Goal: Task Accomplishment & Management: Complete application form

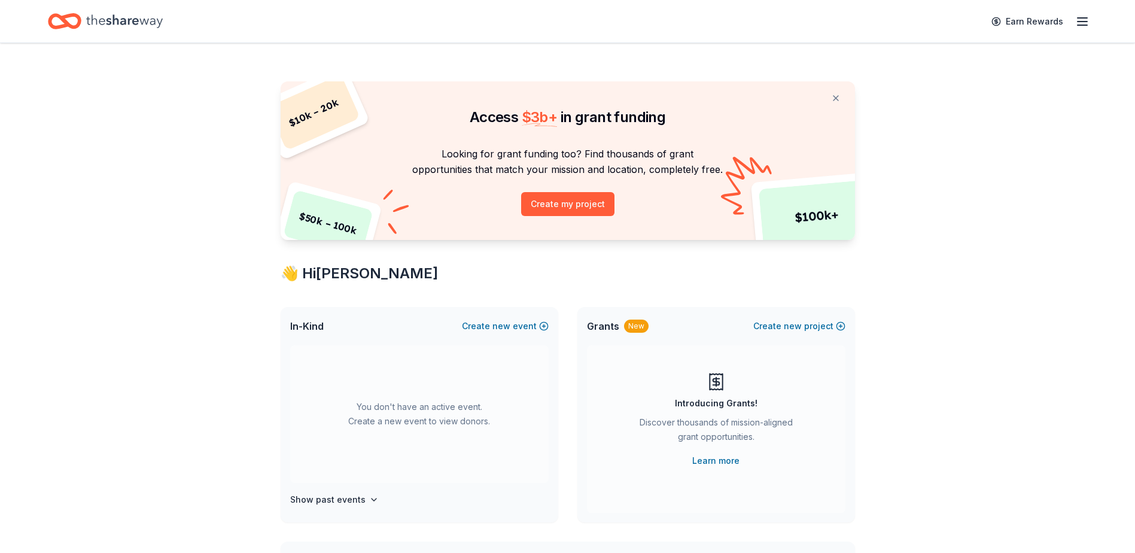
click at [1076, 19] on icon "button" at bounding box center [1082, 21] width 14 height 14
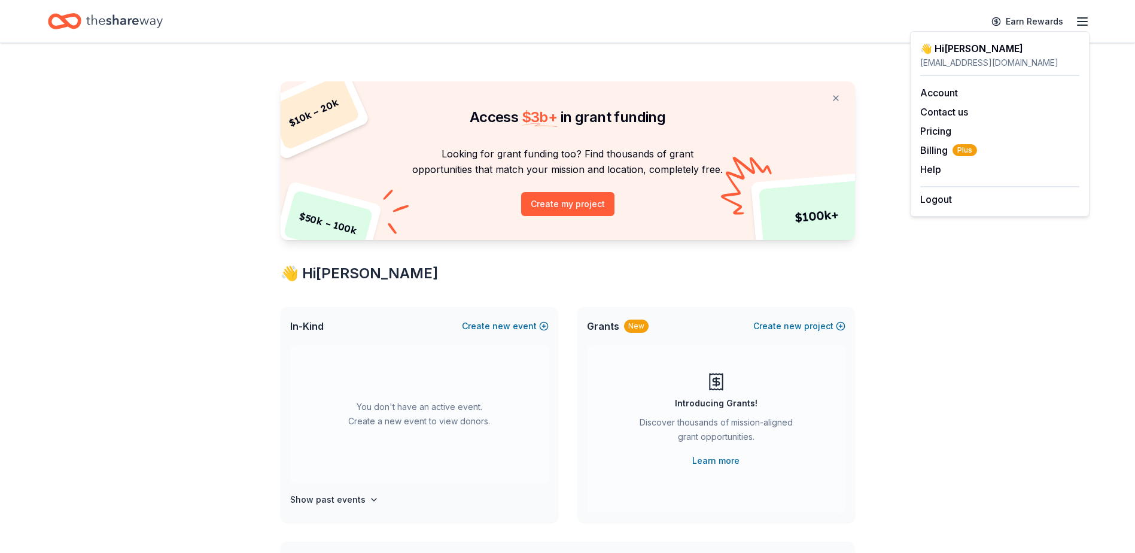
click at [960, 269] on div "$ 10k – 20k $ 50k – 100k $ 100k+ Access $ 3b + in grant funding Looking for gra…" at bounding box center [567, 483] width 1135 height 881
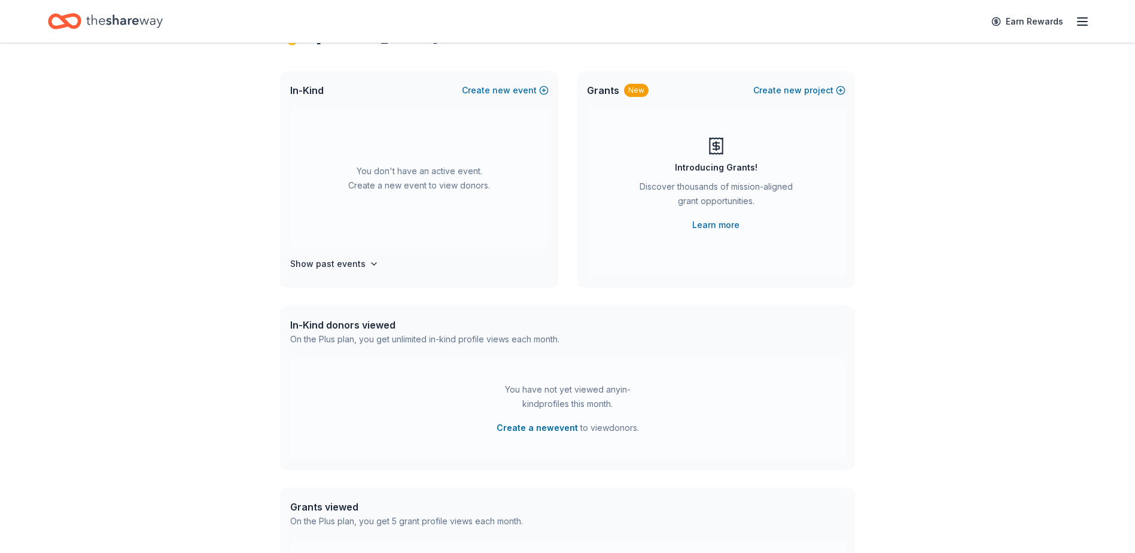
scroll to position [218, 0]
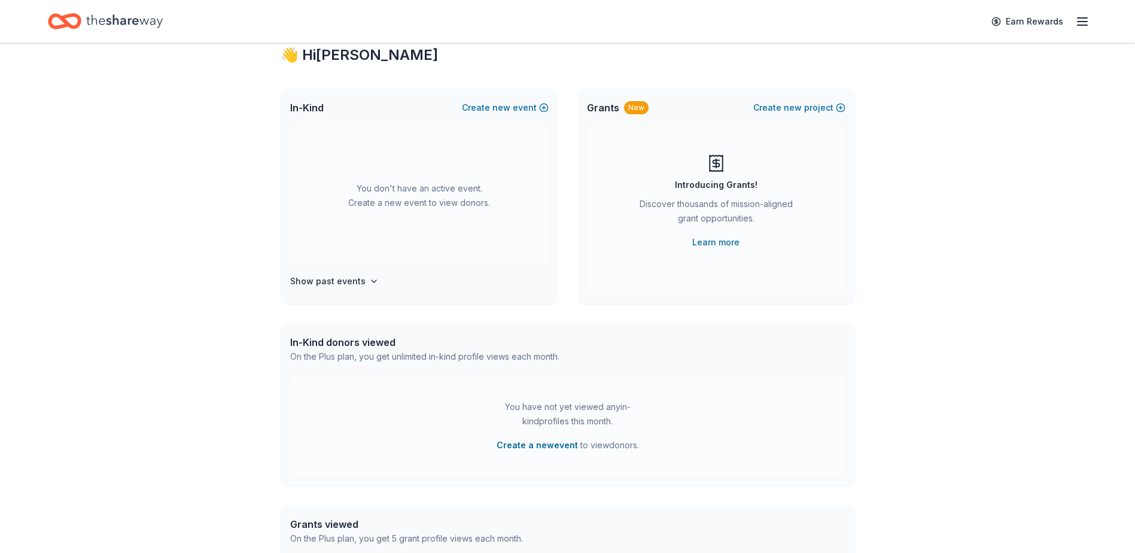
click at [378, 190] on div "You don't have an active event. Create a new event to view donors." at bounding box center [419, 196] width 258 height 138
click at [300, 111] on span "In-Kind" at bounding box center [307, 108] width 34 height 14
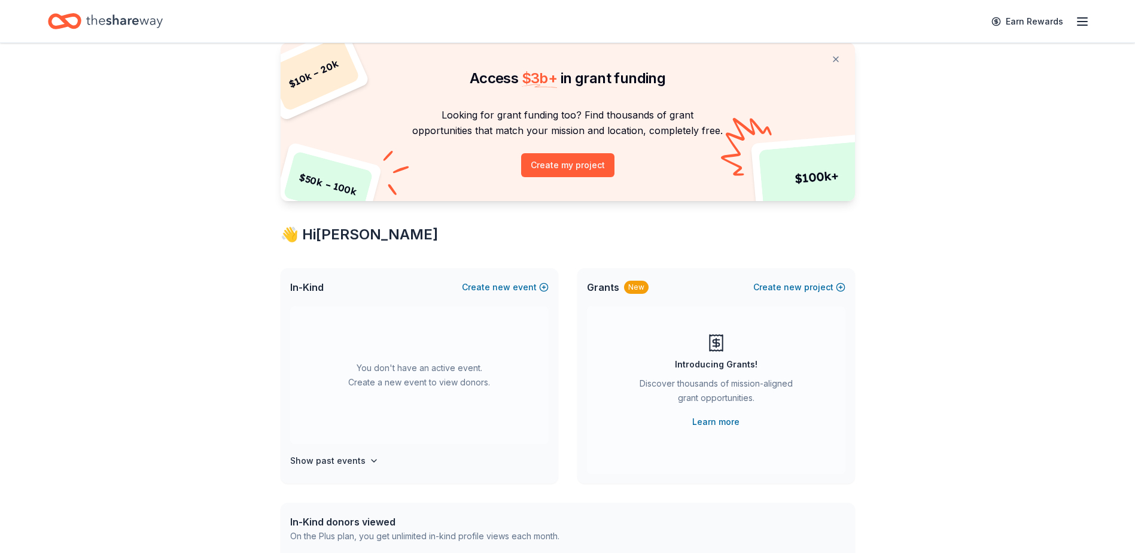
scroll to position [60, 0]
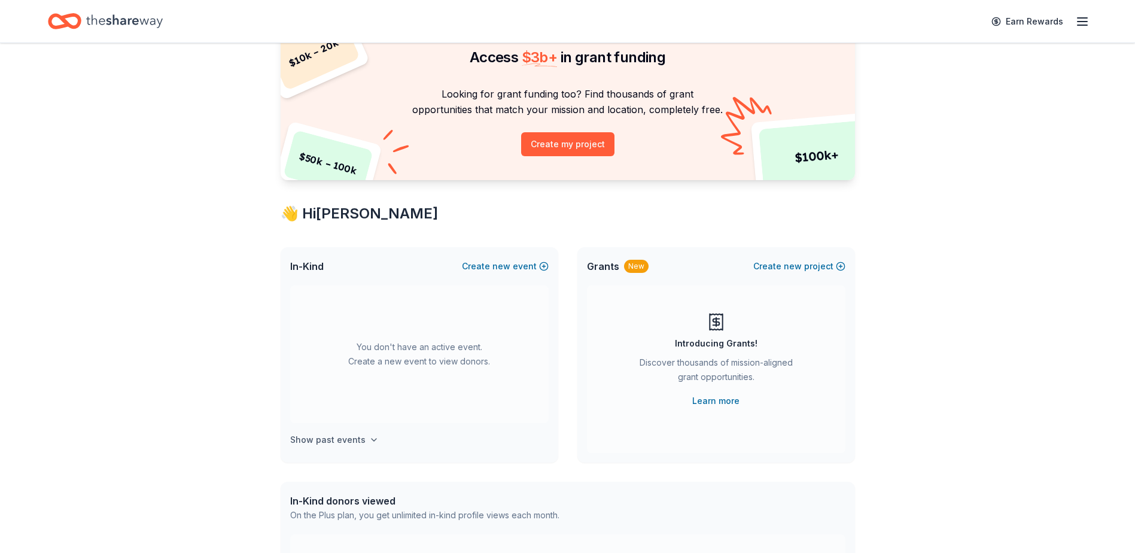
click at [306, 439] on h4 "Show past events" at bounding box center [327, 440] width 75 height 14
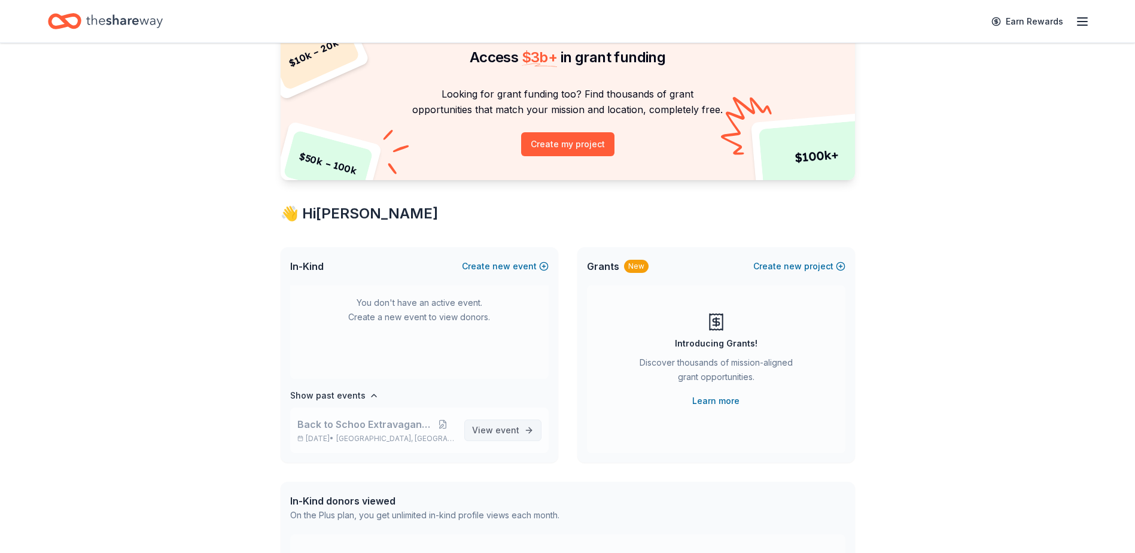
click at [472, 429] on span "View event" at bounding box center [495, 430] width 47 height 14
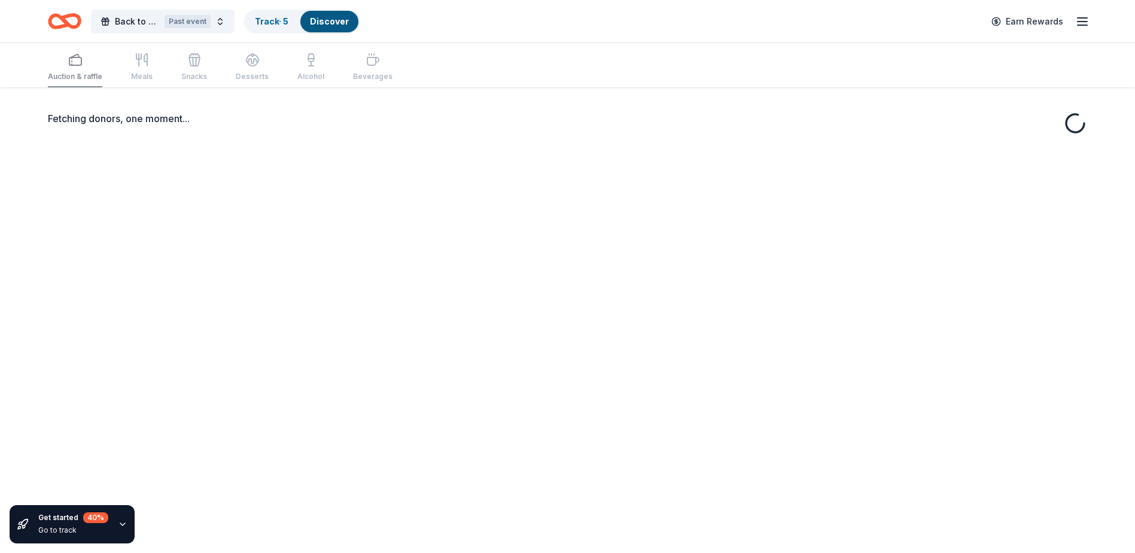
click at [132, 69] on div "Auction & raffle Meals Snacks Desserts Alcohol Beverages" at bounding box center [220, 67] width 345 height 39
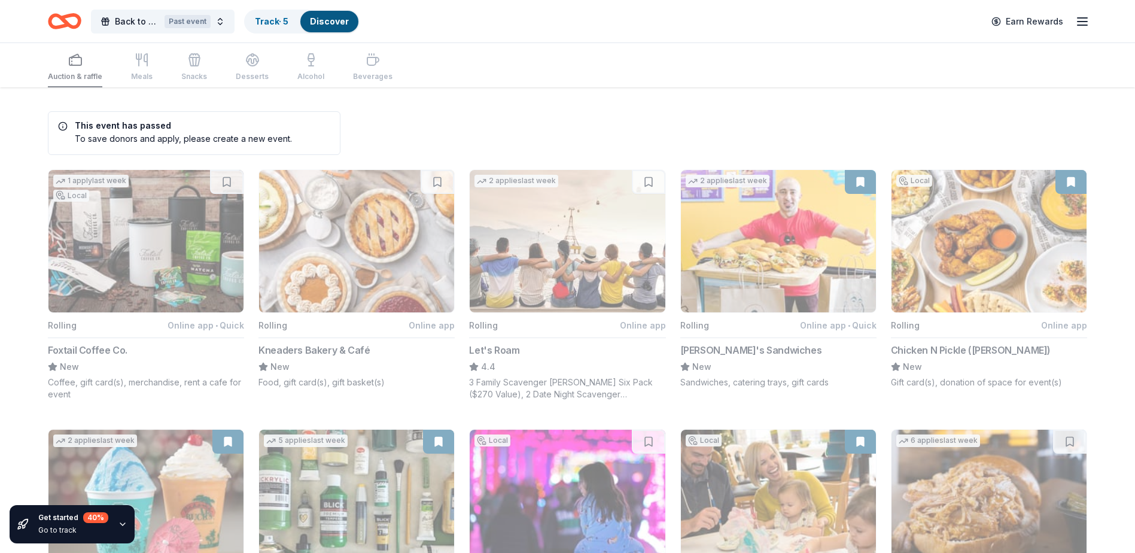
click at [101, 68] on div "Auction & raffle Meals Snacks Desserts Alcohol Beverages" at bounding box center [220, 67] width 345 height 39
click at [310, 21] on div "Discover" at bounding box center [329, 22] width 58 height 22
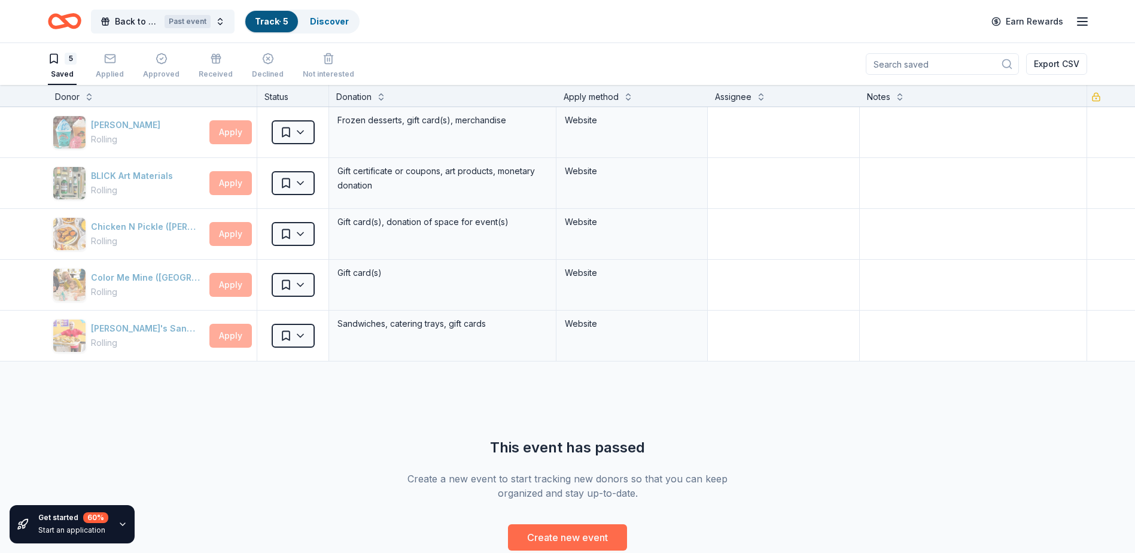
click at [556, 540] on button "Create new event" at bounding box center [567, 537] width 119 height 26
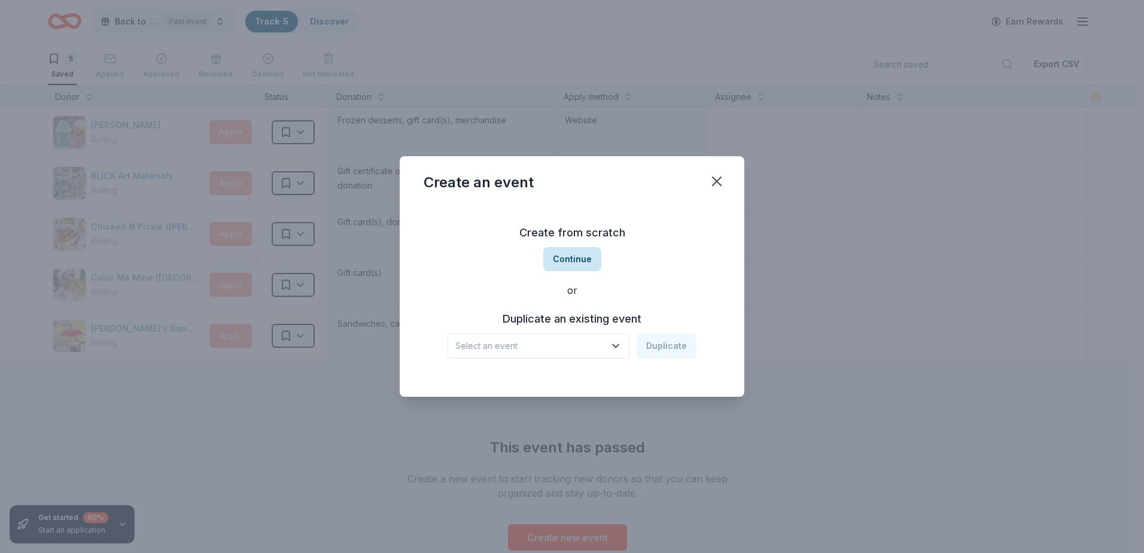
click at [568, 258] on button "Continue" at bounding box center [572, 259] width 58 height 24
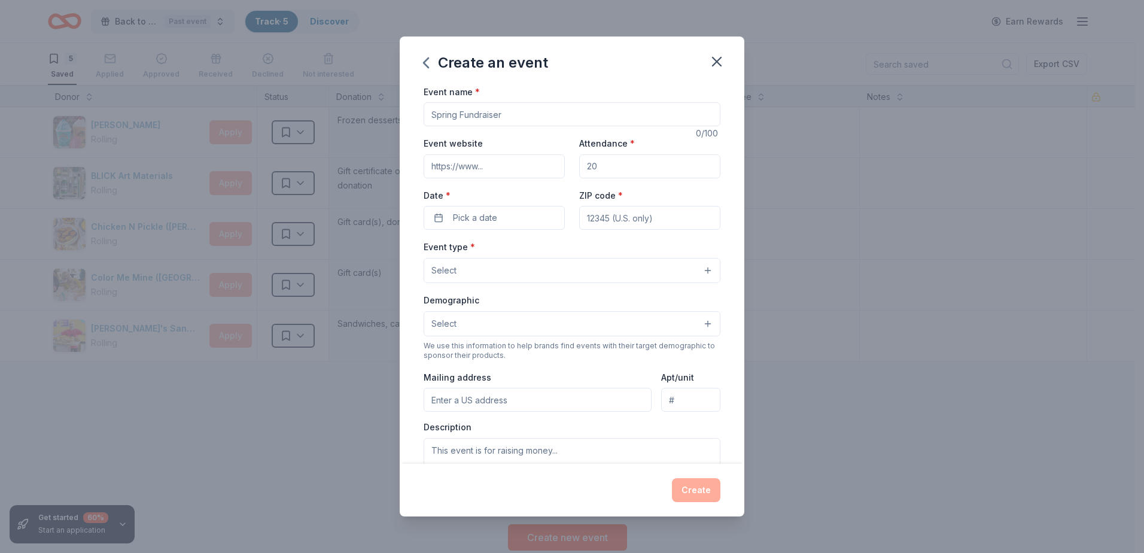
click at [493, 120] on input "Event name *" at bounding box center [572, 114] width 297 height 24
type input "S"
click at [457, 116] on input "Trunk" at bounding box center [572, 114] width 297 height 24
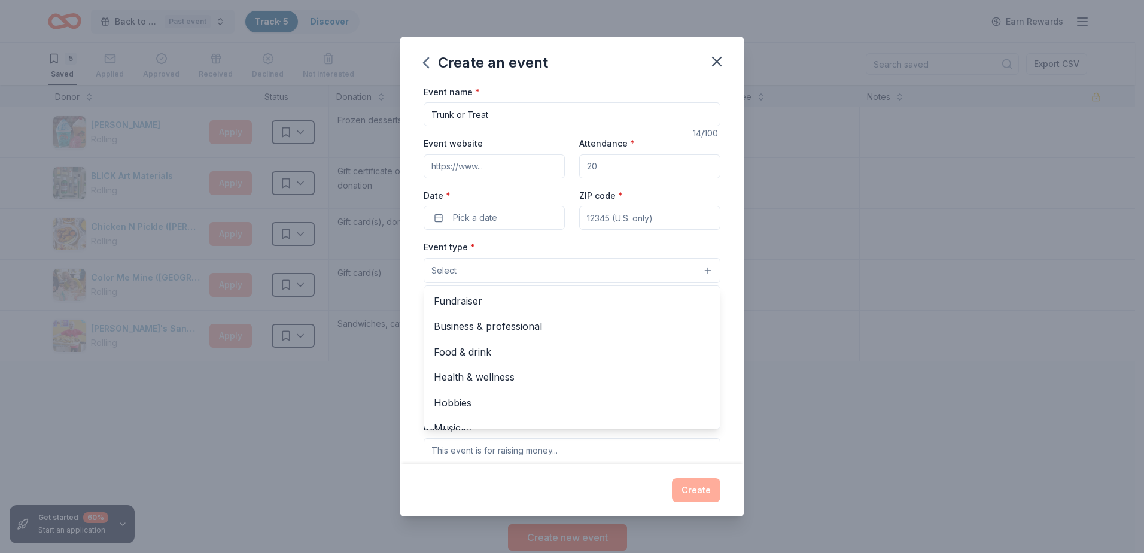
click at [479, 270] on button "Select" at bounding box center [572, 270] width 297 height 25
click at [511, 117] on div "Event name * Trunk or Treat 14 /100 Event website Attendance * Date * Pick a da…" at bounding box center [572, 360] width 297 height 553
click at [432, 117] on input "Trunk or Treat" at bounding box center [572, 114] width 297 height 24
type input "Shooting Stars hosting Trunk or Treat"
drag, startPoint x: 602, startPoint y: 165, endPoint x: 573, endPoint y: 166, distance: 29.3
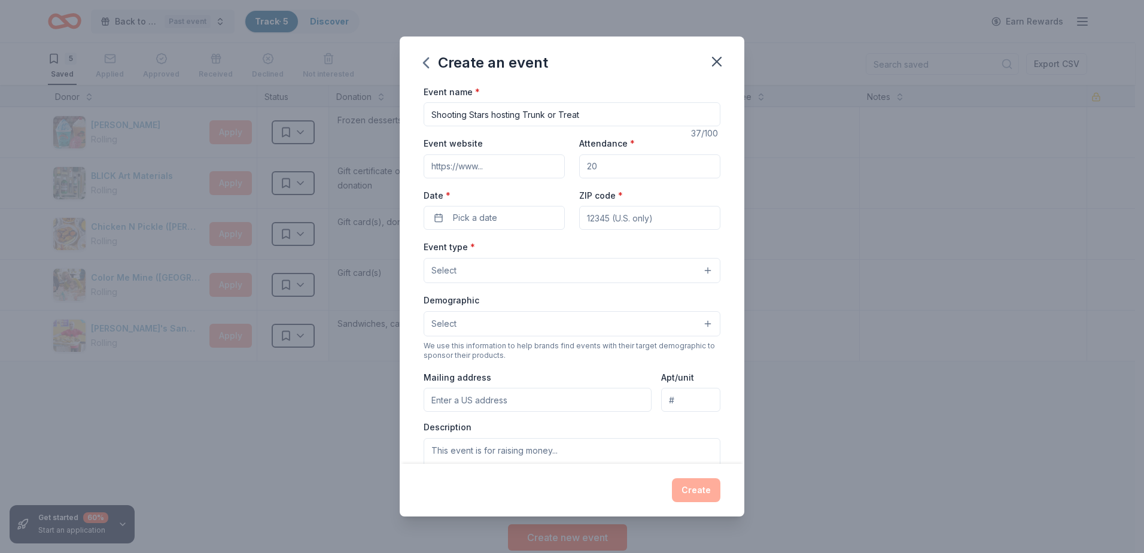
click at [574, 166] on div "Event website Attendance * Date * Pick a date ZIP code *" at bounding box center [572, 183] width 297 height 94
type input "200"
click at [482, 224] on span "Pick a date" at bounding box center [475, 218] width 44 height 14
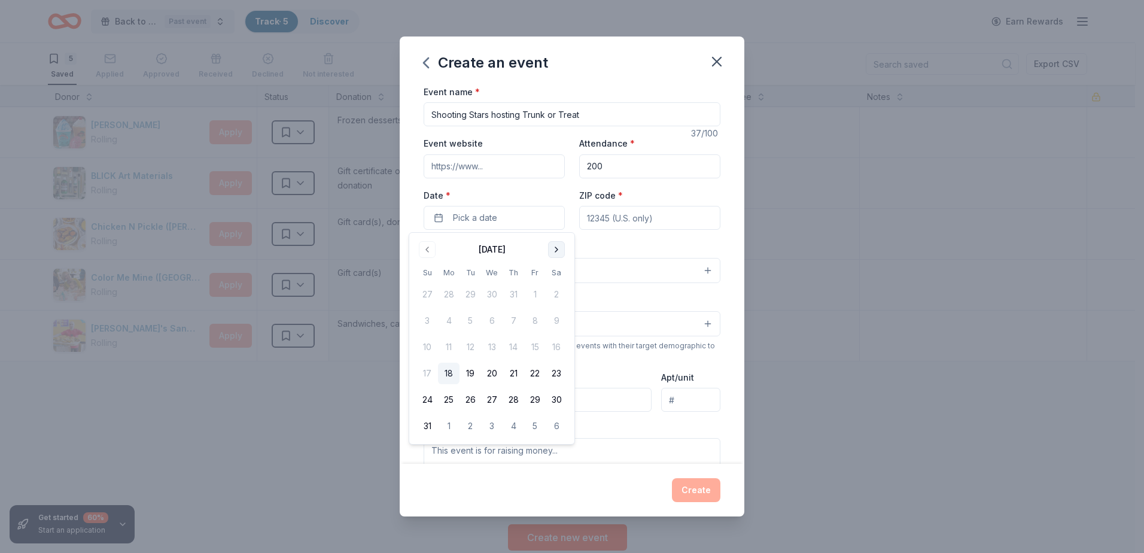
click at [550, 254] on button "Go to next month" at bounding box center [556, 249] width 17 height 17
click at [549, 253] on button "Go to next month" at bounding box center [556, 249] width 17 height 17
click at [552, 377] on button "25" at bounding box center [557, 374] width 22 height 22
click at [604, 218] on input "ZIP code *" at bounding box center [649, 218] width 141 height 24
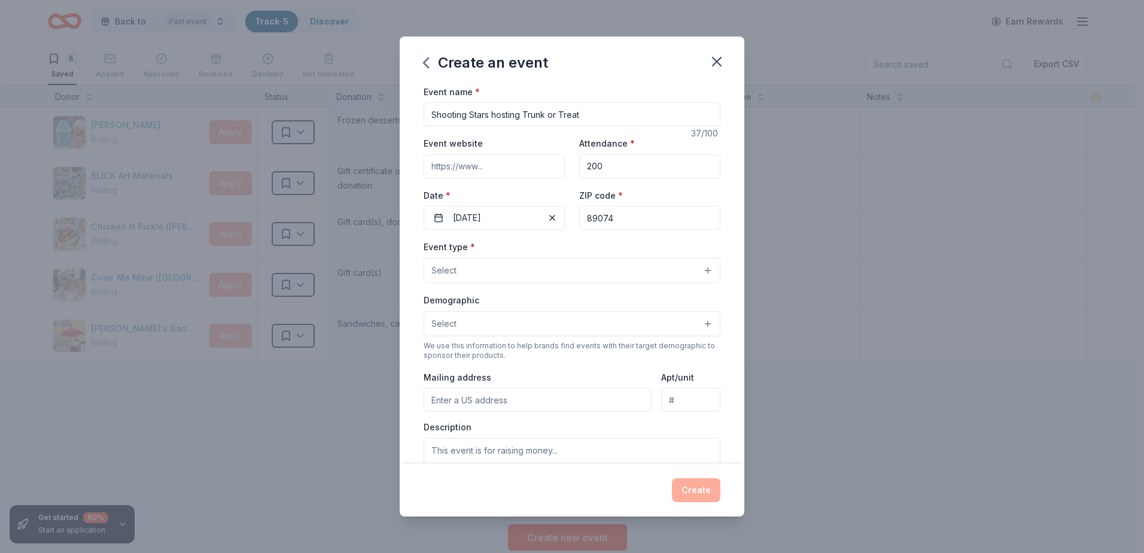
type input "89074"
drag, startPoint x: 551, startPoint y: 245, endPoint x: 512, endPoint y: 264, distance: 43.3
click at [550, 246] on div "Event type * Select" at bounding box center [572, 261] width 297 height 44
click at [483, 275] on button "Select" at bounding box center [572, 270] width 297 height 25
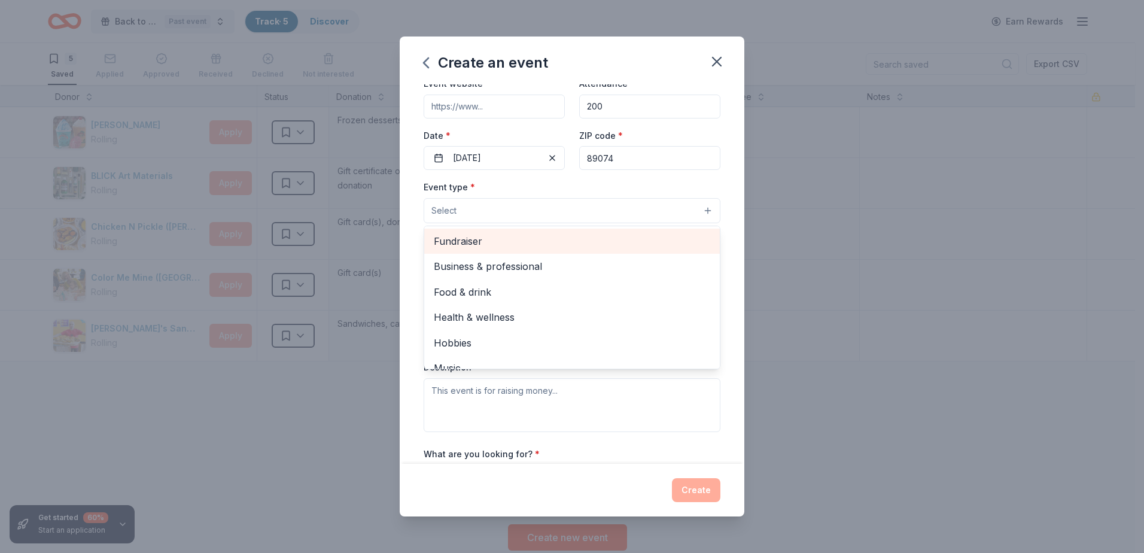
click at [464, 244] on span "Fundraiser" at bounding box center [572, 241] width 276 height 16
click at [574, 236] on span "Business & professional" at bounding box center [572, 243] width 276 height 16
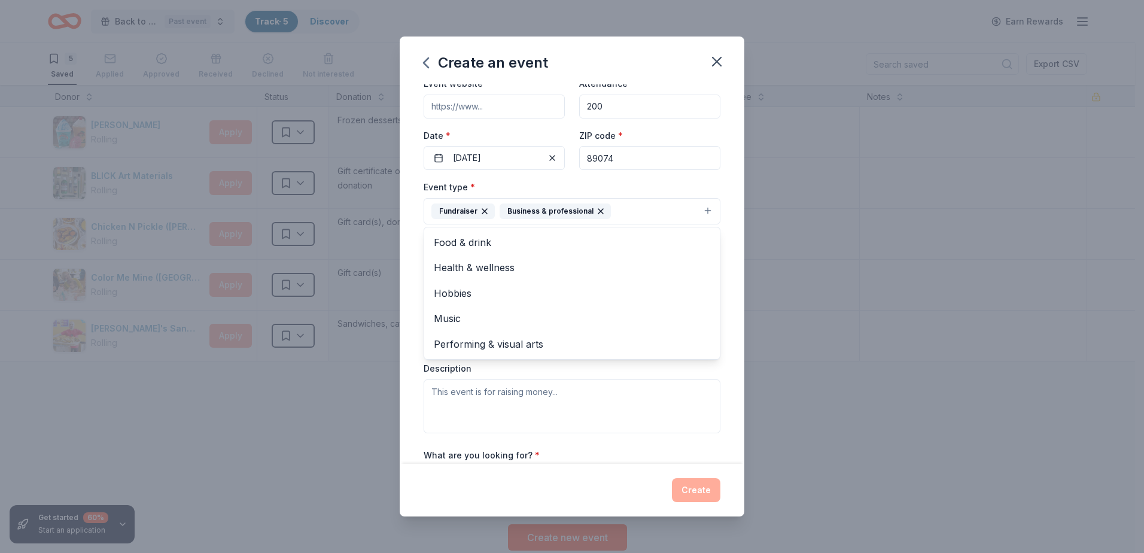
click at [705, 187] on div "Event type * Fundraiser Business & professional Food & drink Health & wellness …" at bounding box center [572, 201] width 297 height 45
click at [598, 210] on icon "button" at bounding box center [600, 211] width 5 height 5
click at [701, 193] on div "Event type * Fundraiser Business & professional Food & drink Health & wellness …" at bounding box center [572, 201] width 297 height 45
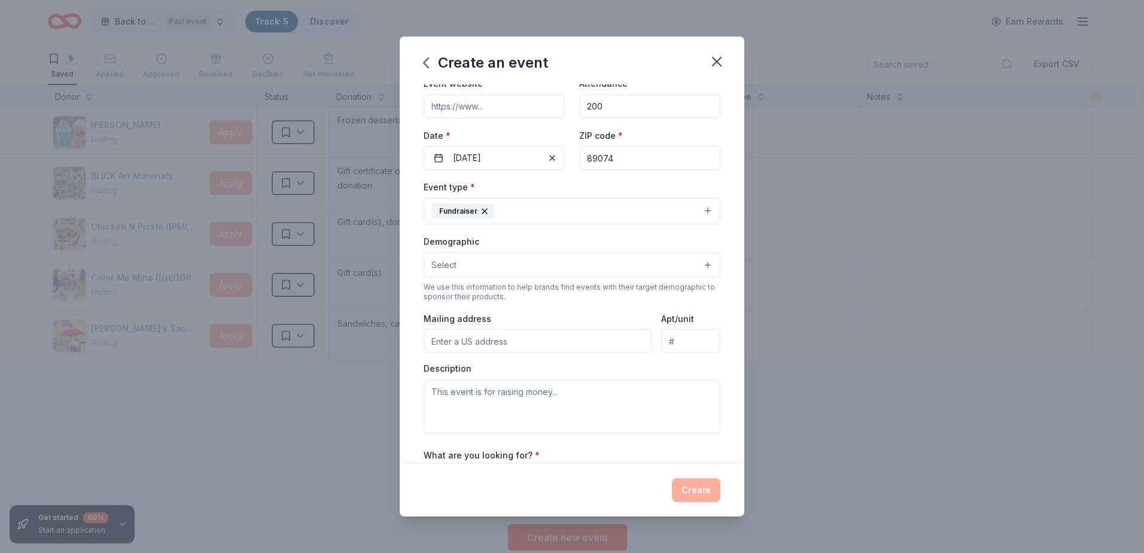
click at [492, 263] on button "Select" at bounding box center [572, 264] width 297 height 25
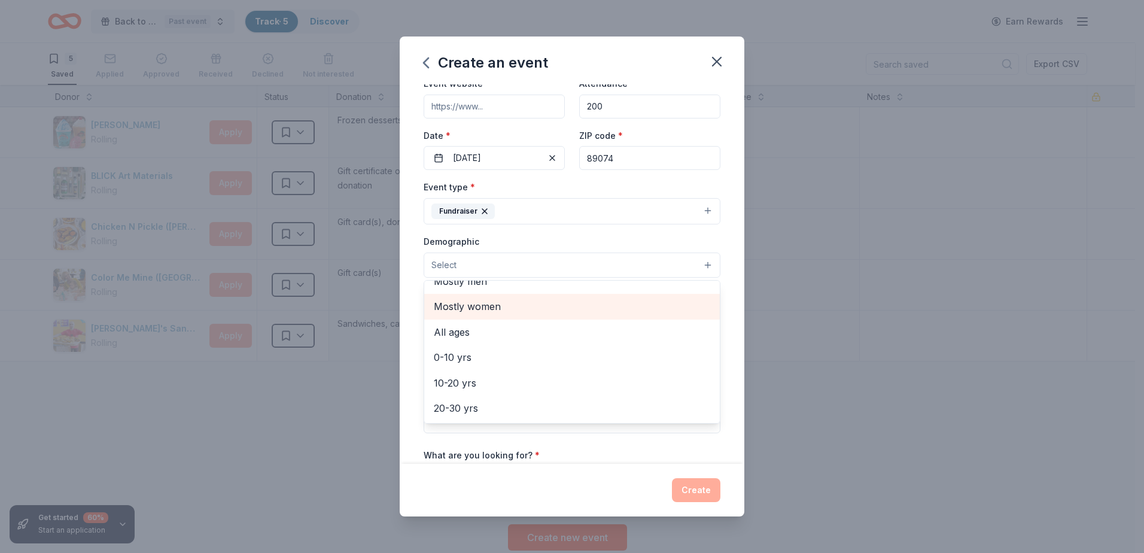
scroll to position [60, 0]
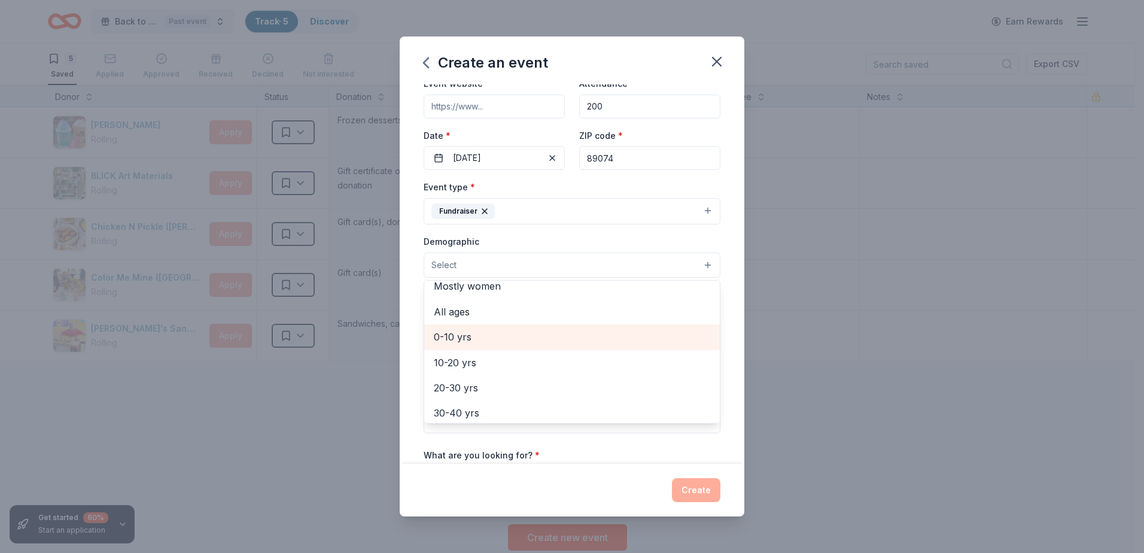
click at [481, 337] on span "0-10 yrs" at bounding box center [572, 337] width 276 height 16
click at [728, 251] on div "Event name * Shooting Stars hosting Trunk or Treat 37 /100 Event website Attend…" at bounding box center [572, 274] width 345 height 380
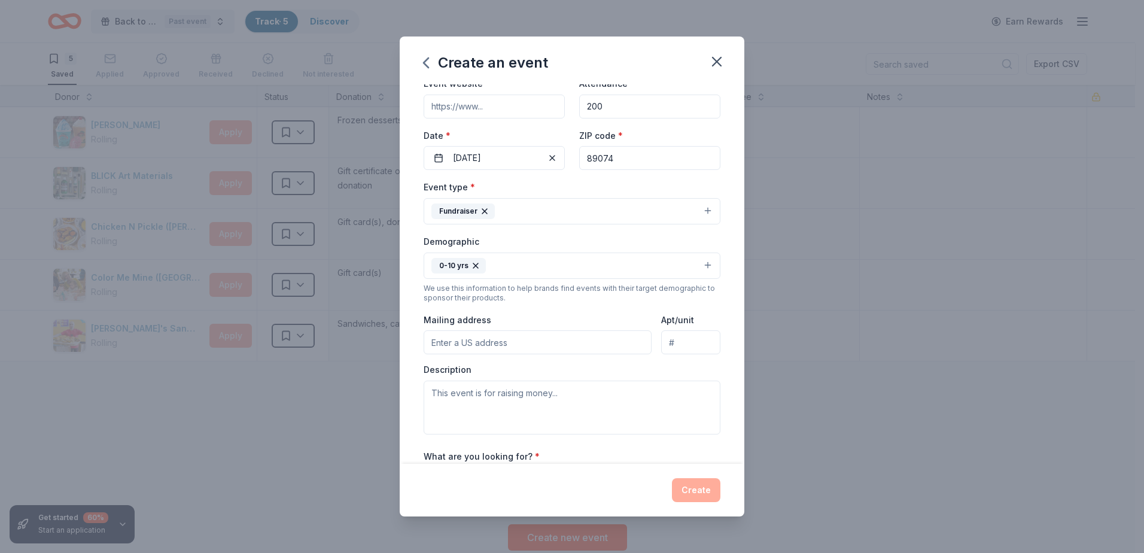
scroll to position [120, 0]
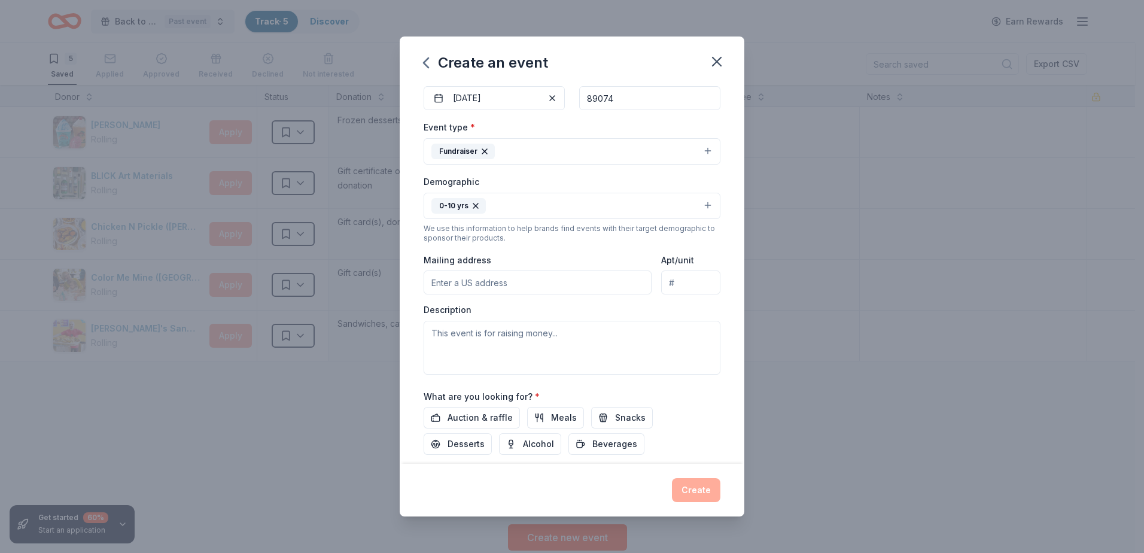
click at [464, 278] on input "Mailing address" at bounding box center [538, 282] width 228 height 24
type input "1701 N Green Valley Pkwy"
type input "Ste 9B Henderson NV 89074"
click at [443, 339] on textarea at bounding box center [572, 348] width 297 height 54
click at [440, 336] on textarea at bounding box center [572, 348] width 297 height 54
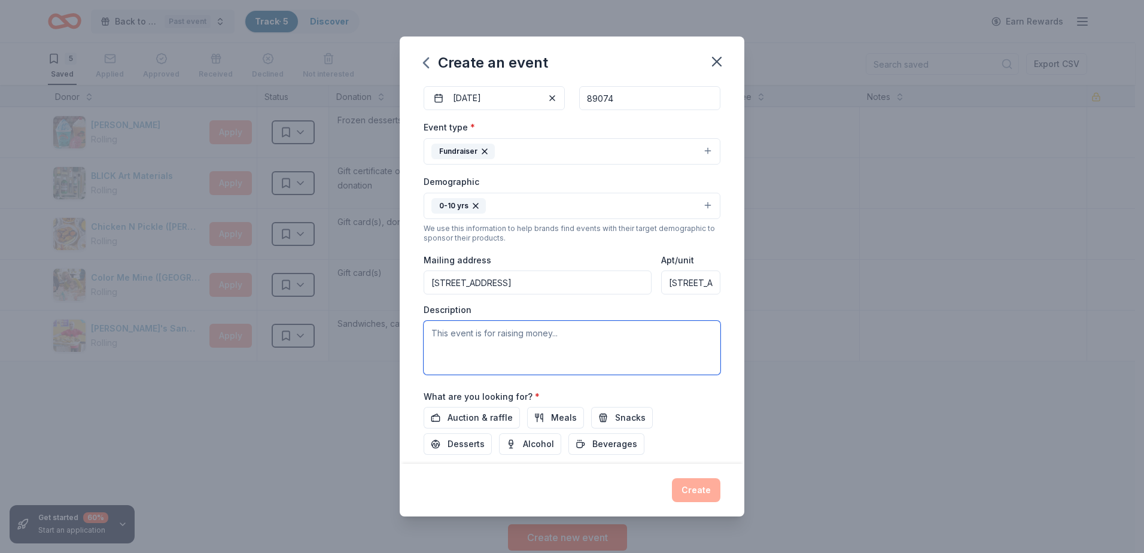
paste textarea "We believe in a world where every individual on the autism spectrum is seen, he…"
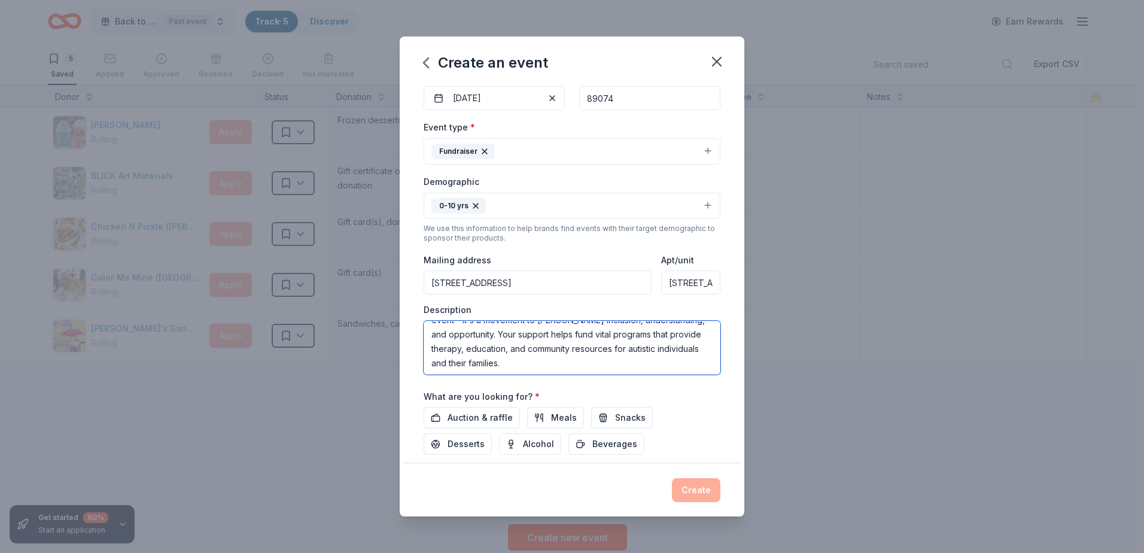
scroll to position [43, 0]
click at [557, 362] on textarea "We believe in a world where every individual on the autism spectrum is seen, he…" at bounding box center [572, 348] width 297 height 54
drag, startPoint x: 560, startPoint y: 363, endPoint x: 518, endPoint y: 365, distance: 42.5
click at [518, 365] on textarea "We believe in a world where every individual on the autism spectrum is seen, he…" at bounding box center [572, 348] width 297 height 54
type textarea "We believe in a world where every individual on the autism spectrum is seen, he…"
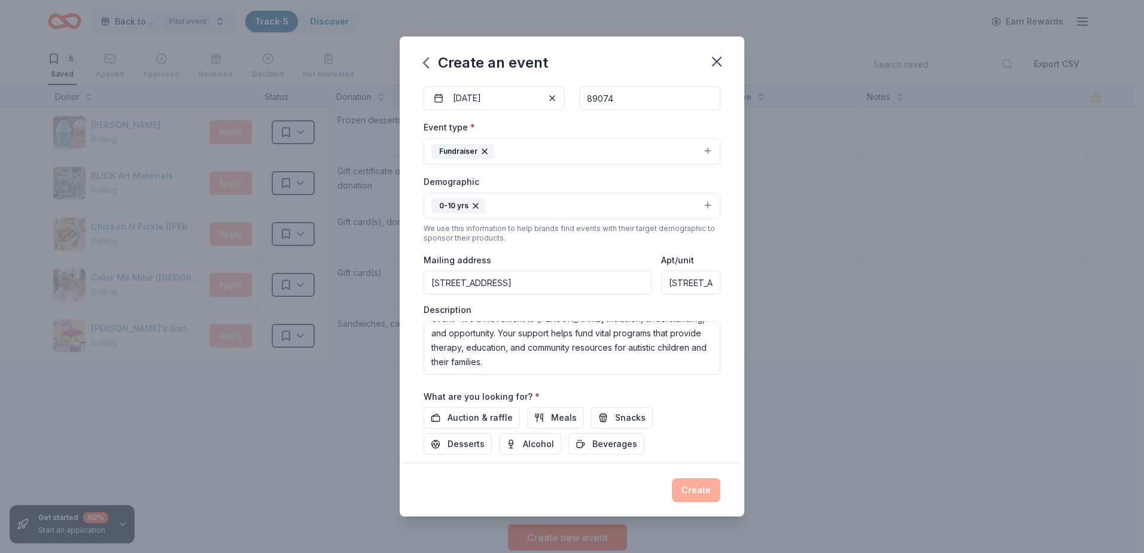
click at [709, 415] on div "Auction & raffle Meals Snacks Desserts Alcohol Beverages" at bounding box center [572, 431] width 297 height 48
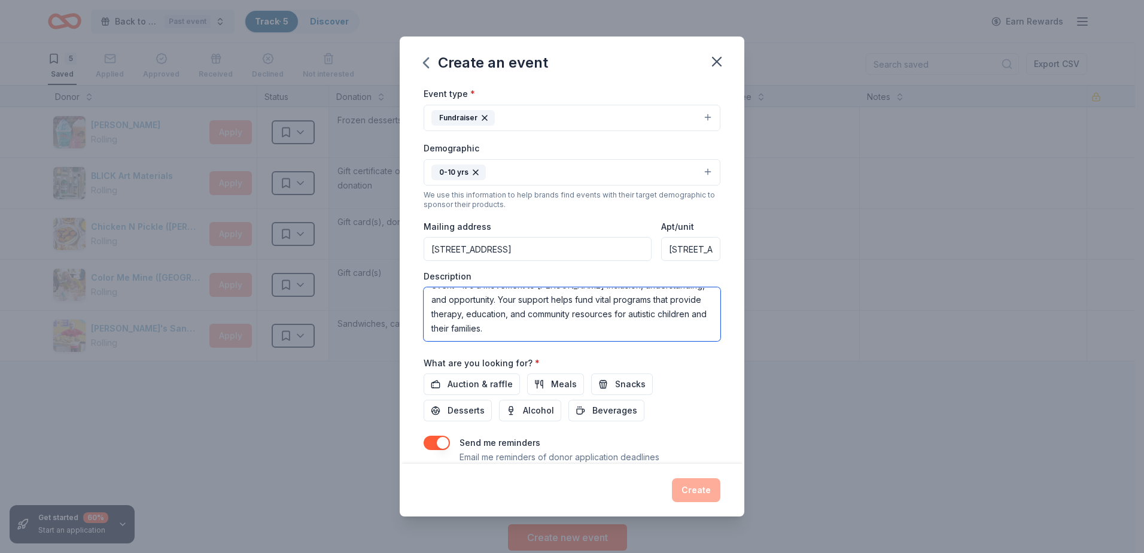
scroll to position [194, 0]
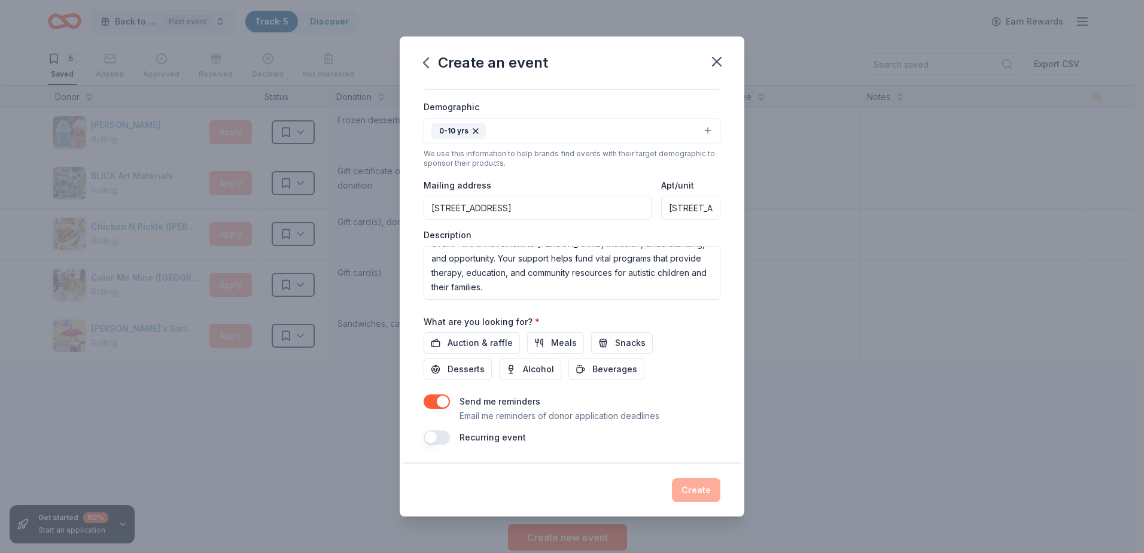
click at [442, 406] on button "button" at bounding box center [437, 401] width 26 height 14
click at [462, 340] on span "Auction & raffle" at bounding box center [480, 343] width 65 height 14
click at [597, 343] on button "Snacks" at bounding box center [622, 343] width 62 height 22
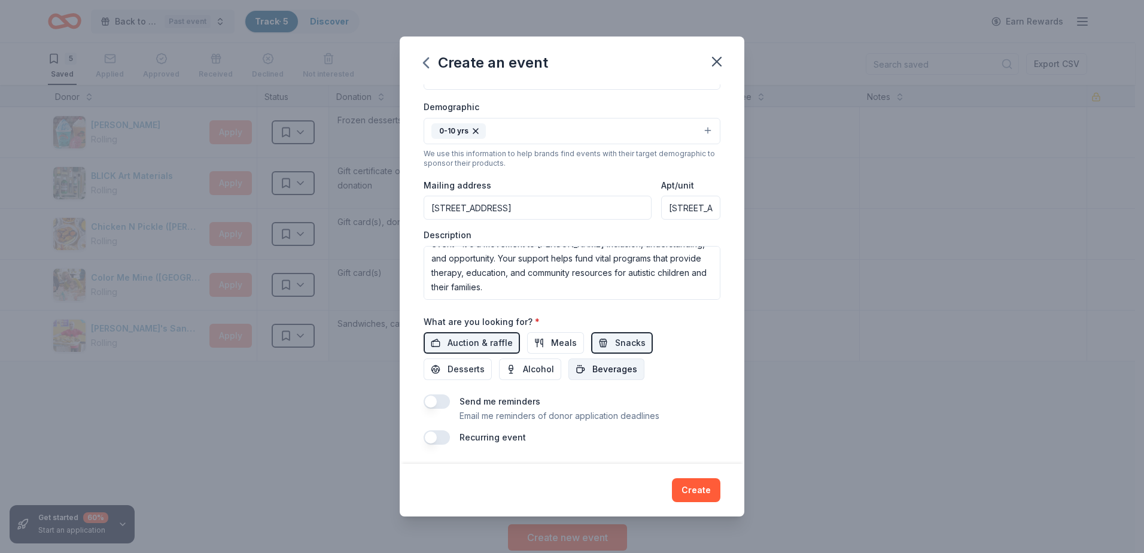
click at [597, 369] on span "Beverages" at bounding box center [614, 369] width 45 height 14
click at [460, 377] on button "Desserts" at bounding box center [458, 369] width 68 height 22
click at [551, 346] on span "Meals" at bounding box center [564, 343] width 26 height 14
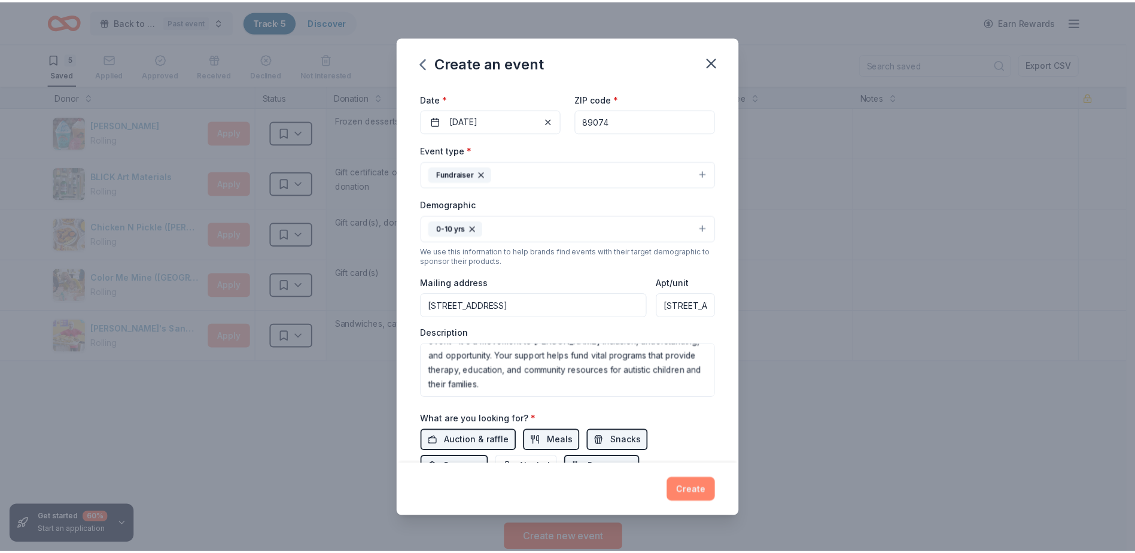
scroll to position [135, 0]
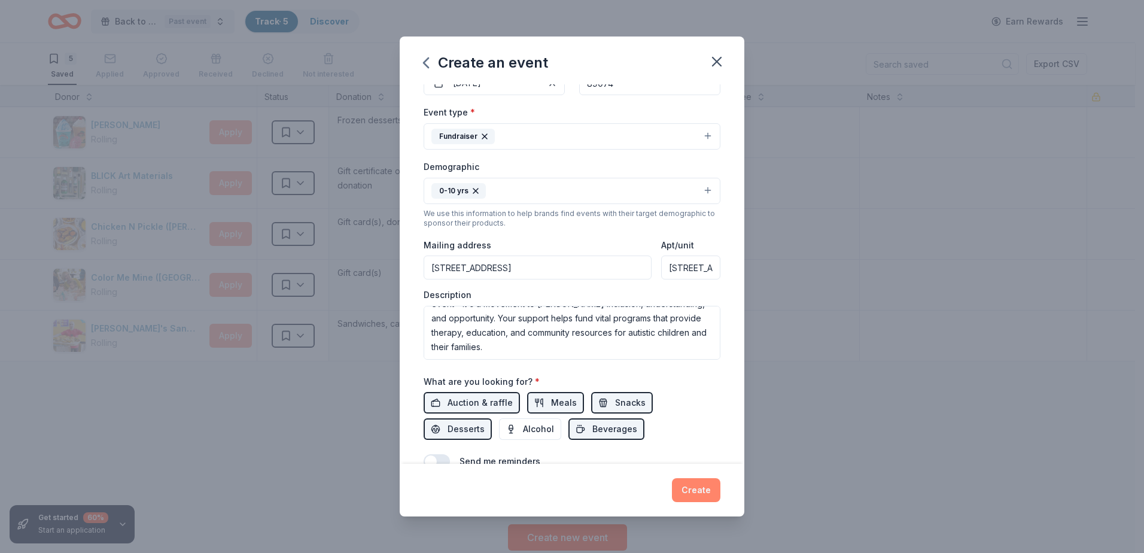
click at [686, 484] on button "Create" at bounding box center [696, 490] width 48 height 24
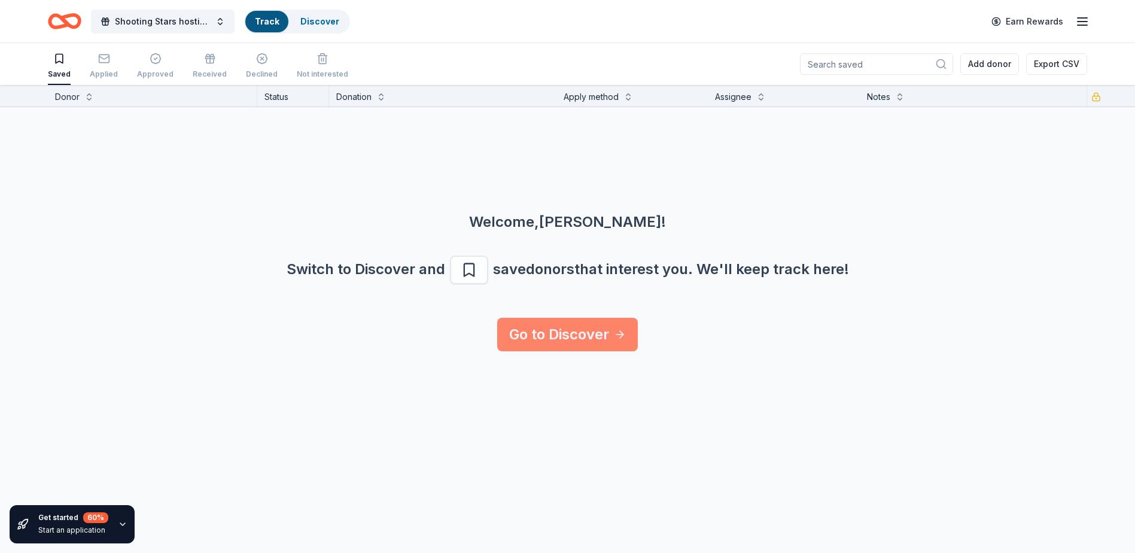
click at [570, 328] on link "Go to Discover" at bounding box center [567, 335] width 141 height 34
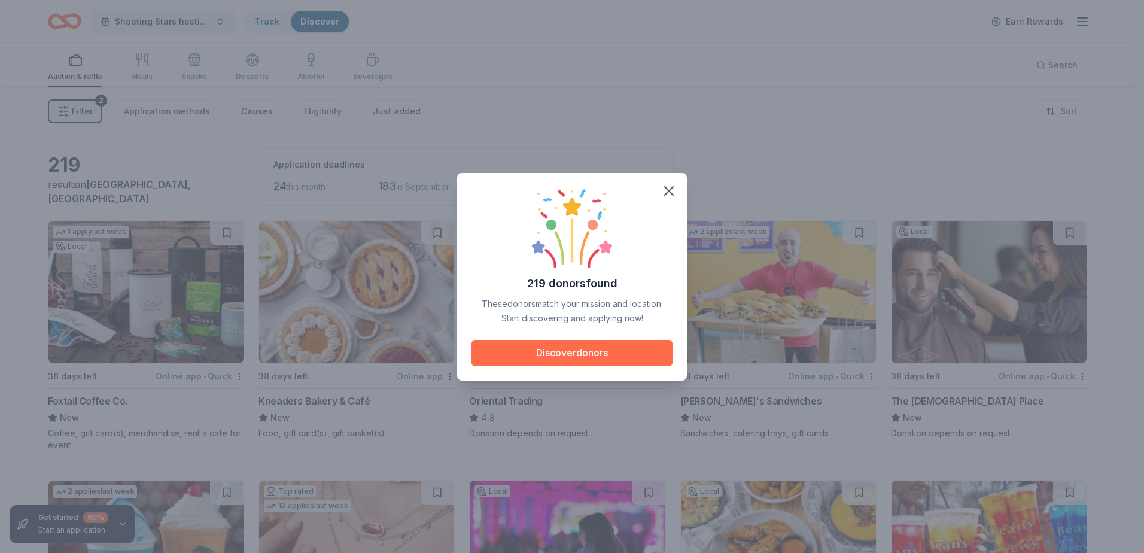
click at [584, 348] on button "Discover donors" at bounding box center [571, 353] width 201 height 26
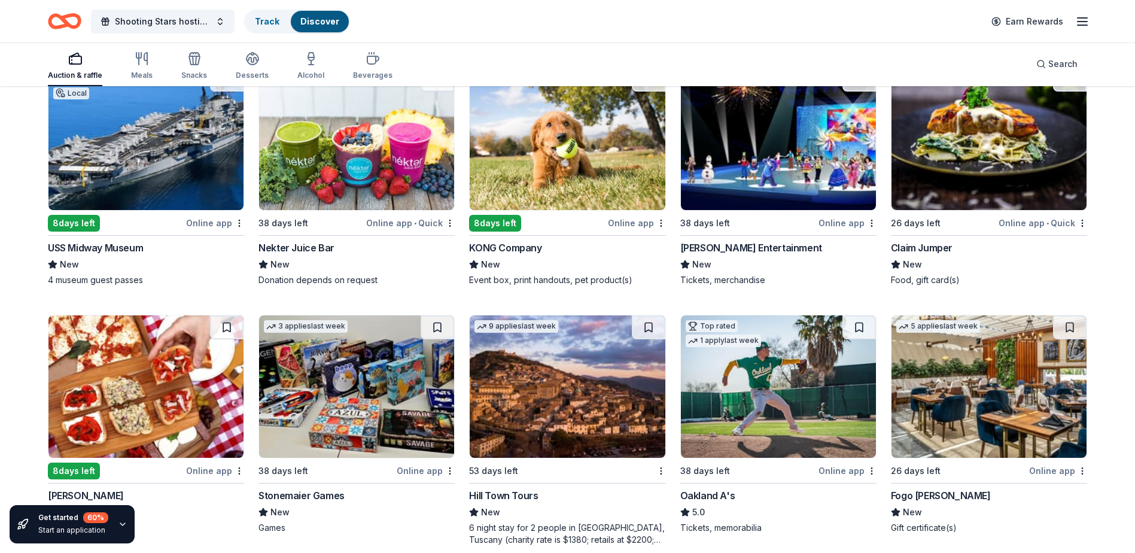
scroll to position [4308, 0]
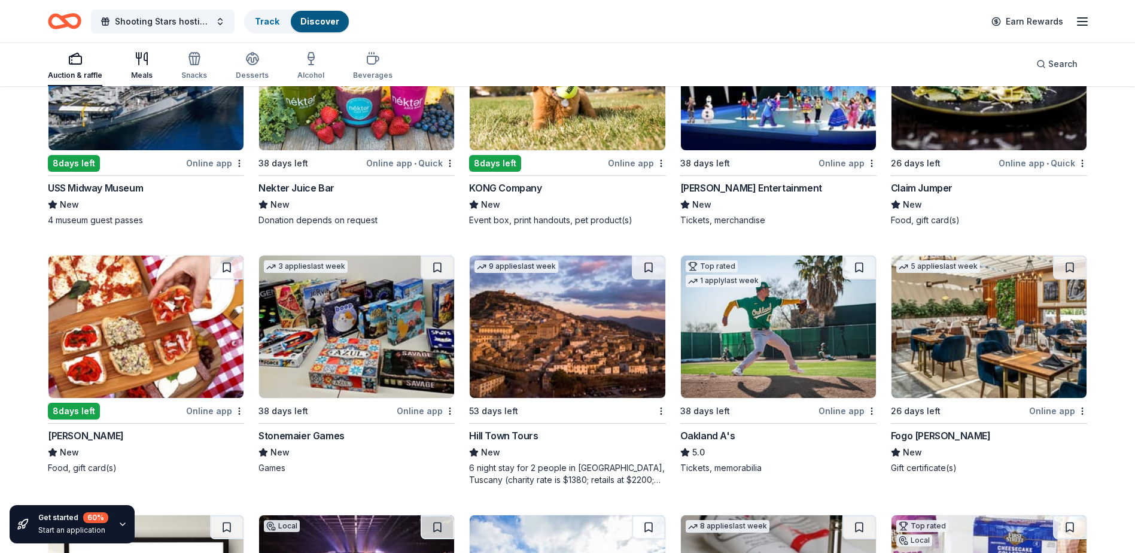
click at [150, 71] on div "Meals" at bounding box center [142, 76] width 22 height 10
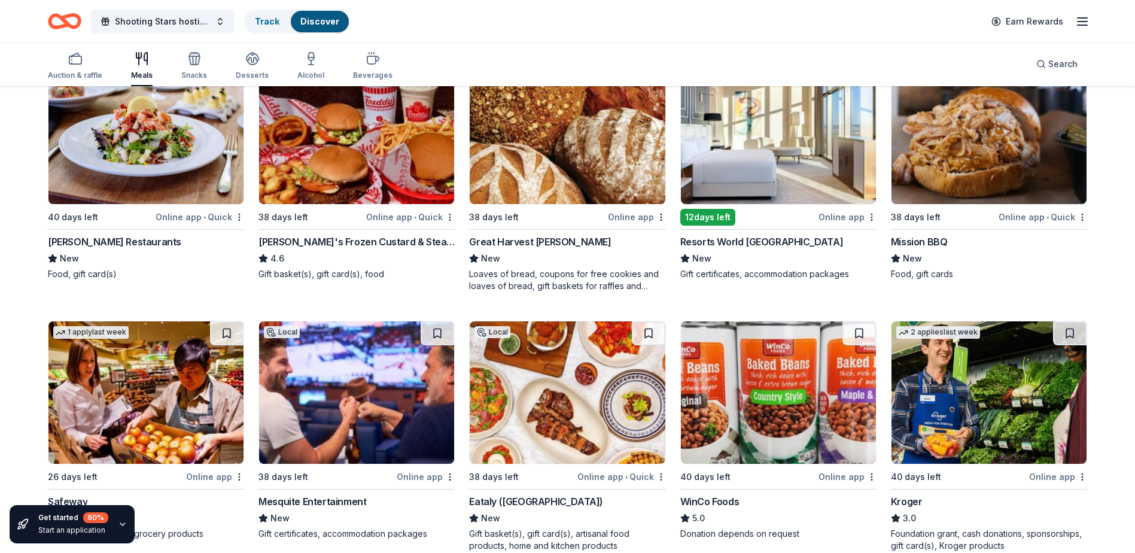
scroll to position [479, 0]
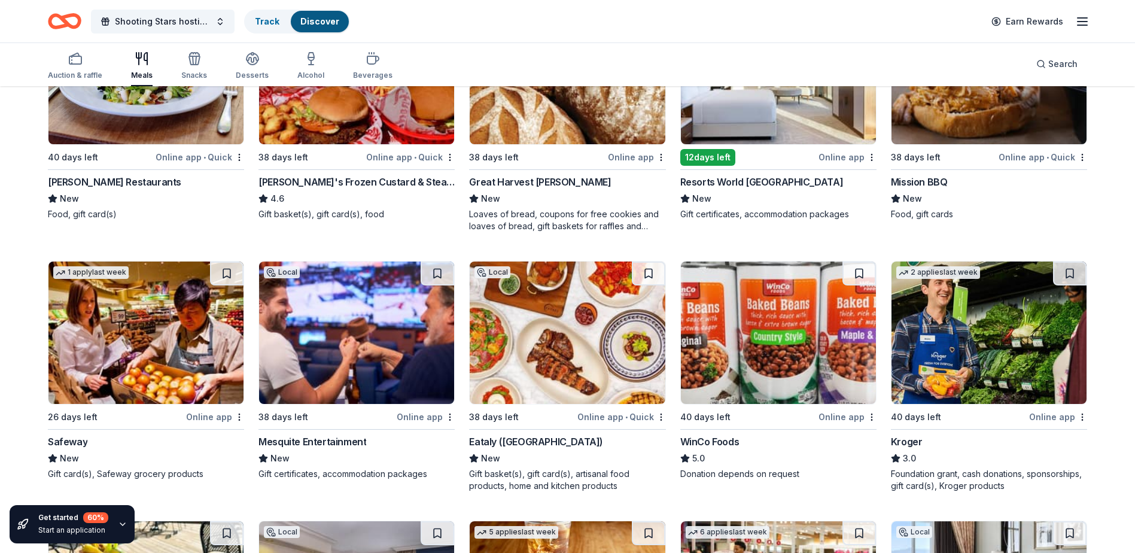
click at [783, 357] on img at bounding box center [778, 332] width 195 height 142
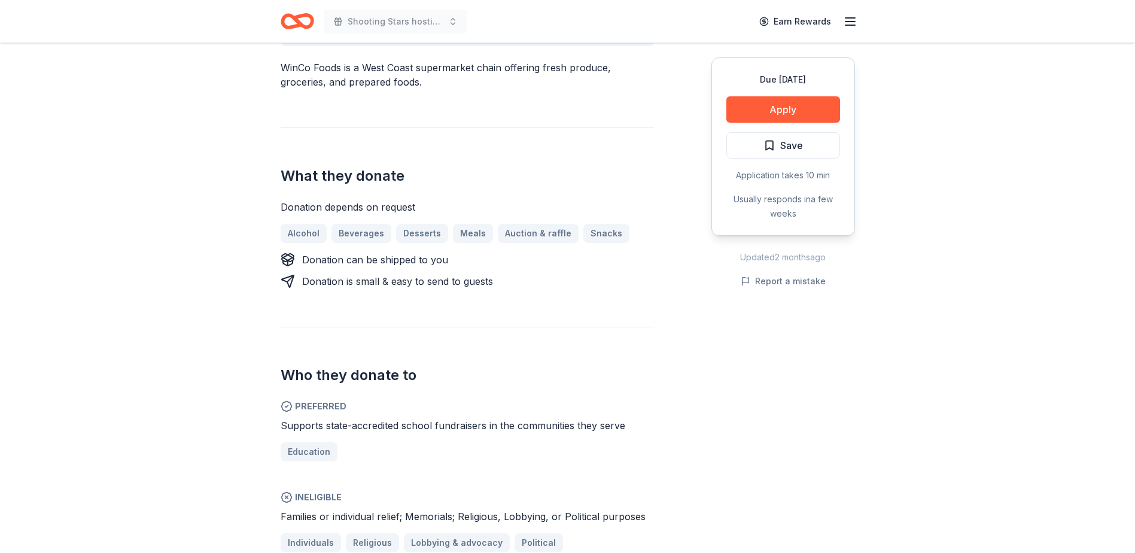
scroll to position [419, 0]
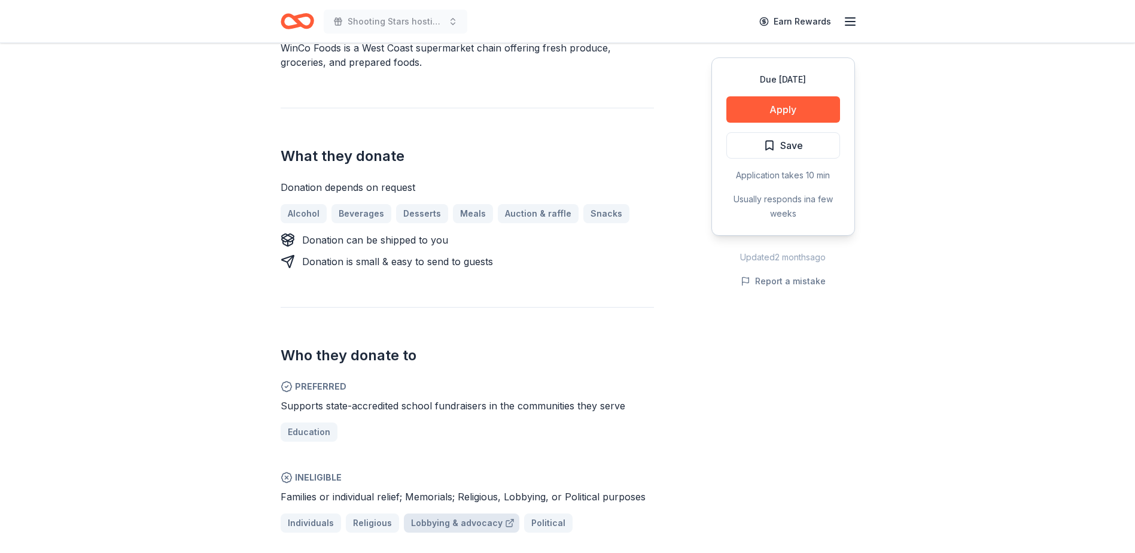
click at [440, 516] on span "Lobbying & advocacy" at bounding box center [457, 523] width 92 height 14
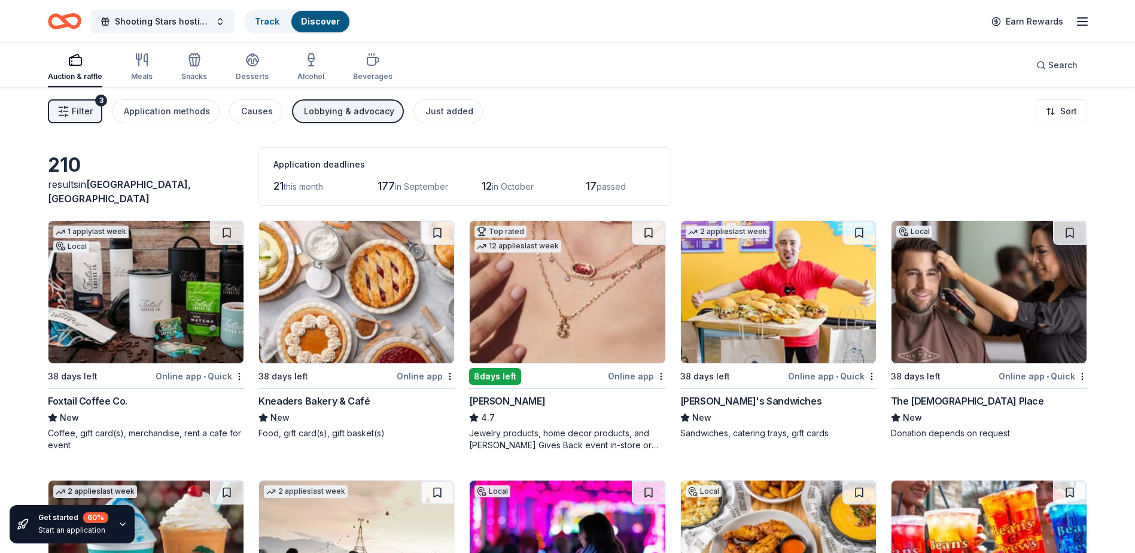
click at [278, 187] on span "21" at bounding box center [278, 185] width 10 height 13
click at [305, 186] on span "this month" at bounding box center [303, 186] width 39 height 10
click at [367, 108] on div "Lobbying & advocacy" at bounding box center [349, 111] width 90 height 14
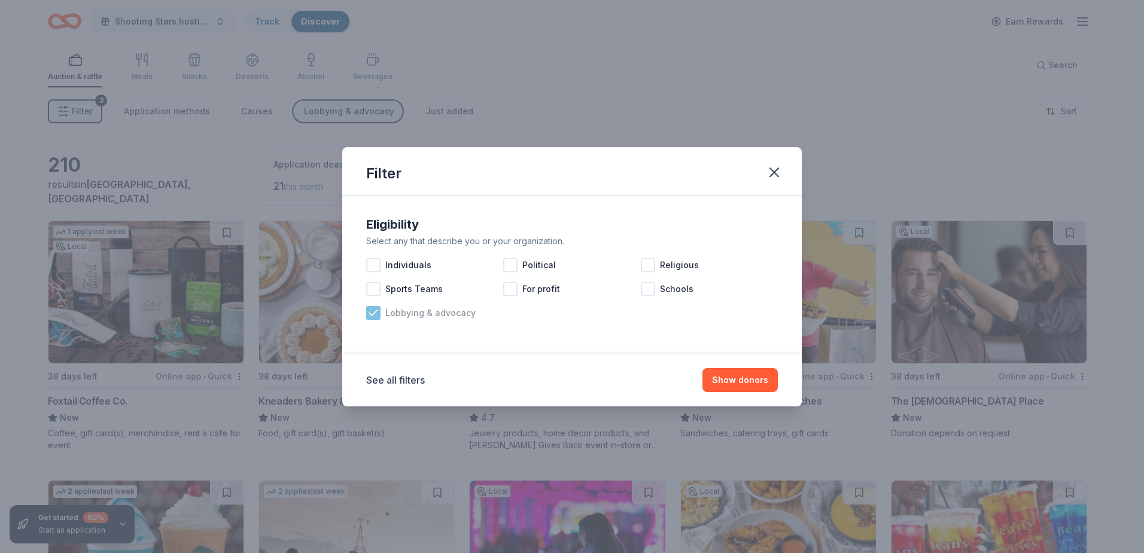
click at [372, 313] on icon at bounding box center [373, 313] width 12 height 12
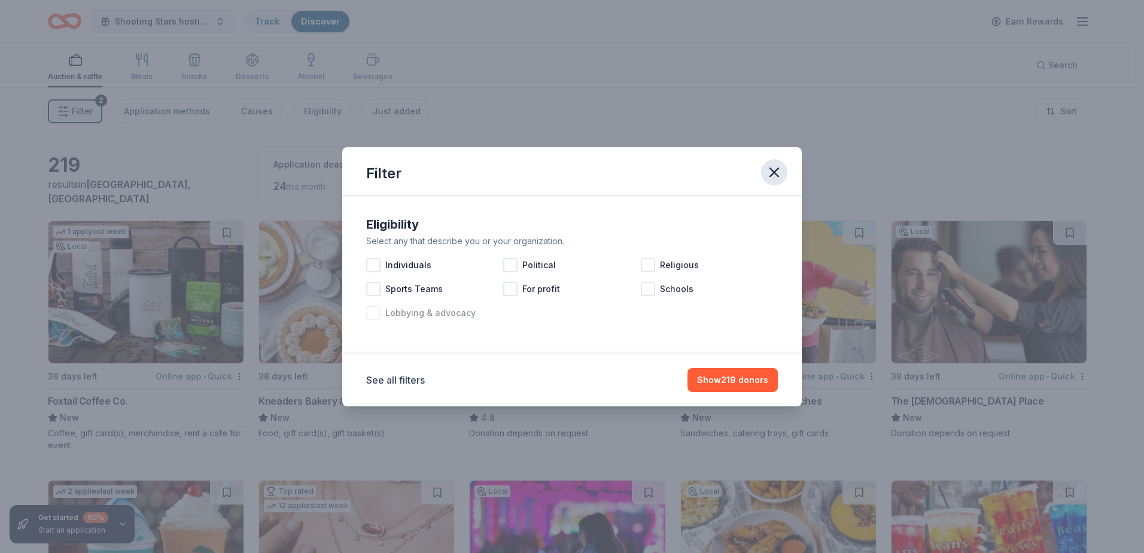
click at [771, 172] on icon "button" at bounding box center [774, 172] width 17 height 17
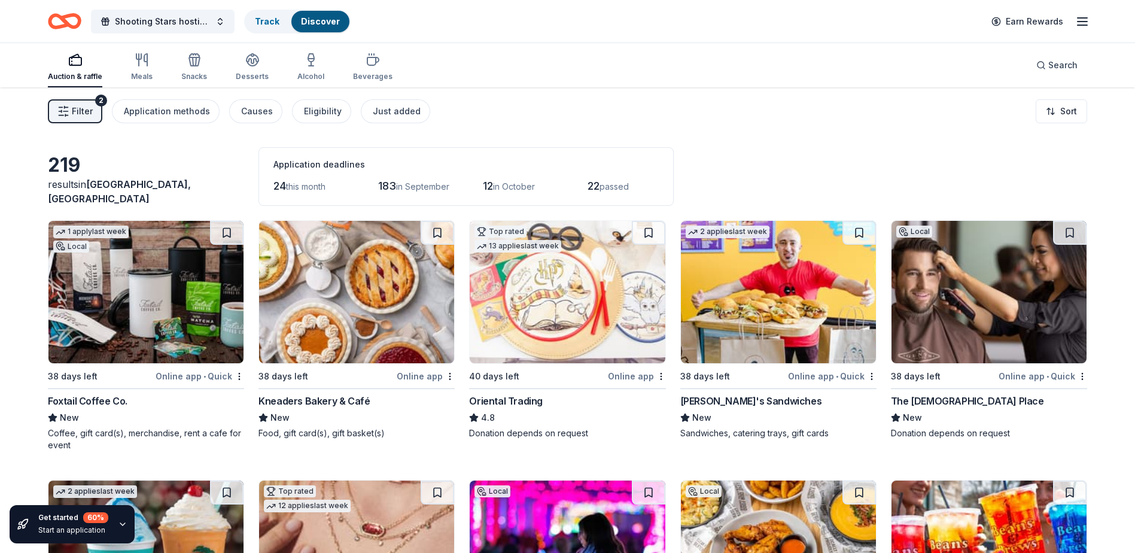
click at [1096, 130] on div "Filter 2 Application methods Causes Eligibility Just added Sort" at bounding box center [567, 111] width 1135 height 48
click at [1067, 111] on html "Shooting Stars hosting Trunk or Treat Track Discover Earn Rewards Auction & raf…" at bounding box center [567, 276] width 1135 height 553
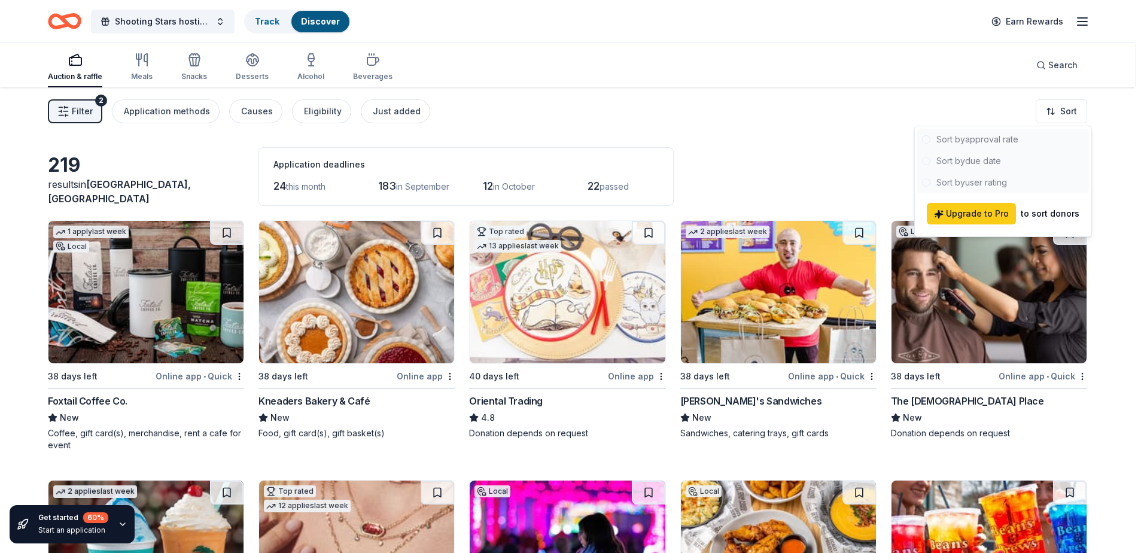
click at [694, 121] on html "Shooting Stars hosting Trunk or Treat Track Discover Earn Rewards Auction & raf…" at bounding box center [572, 276] width 1144 height 553
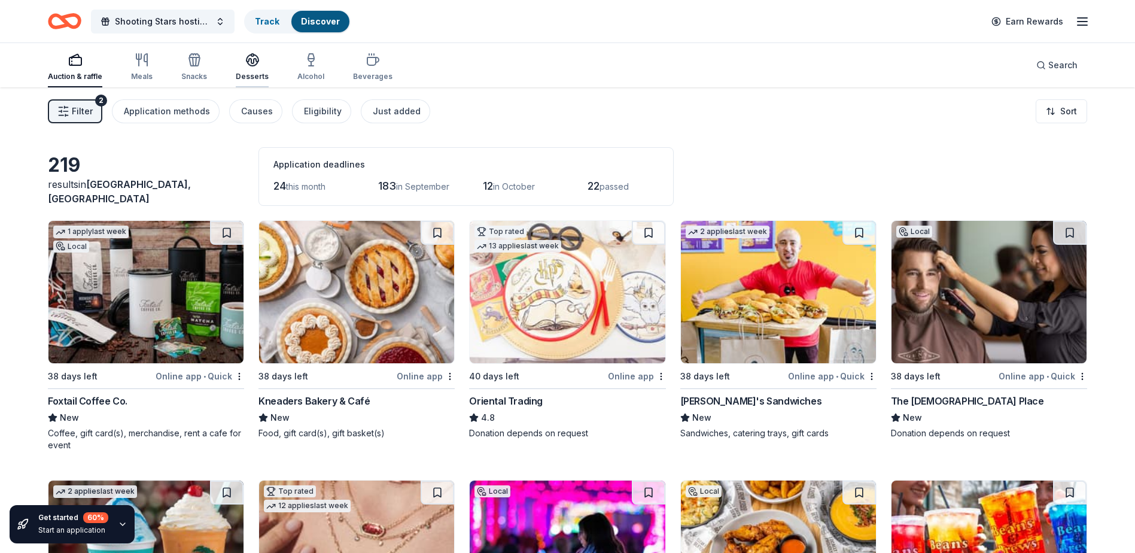
click at [256, 70] on div "Desserts" at bounding box center [252, 67] width 33 height 29
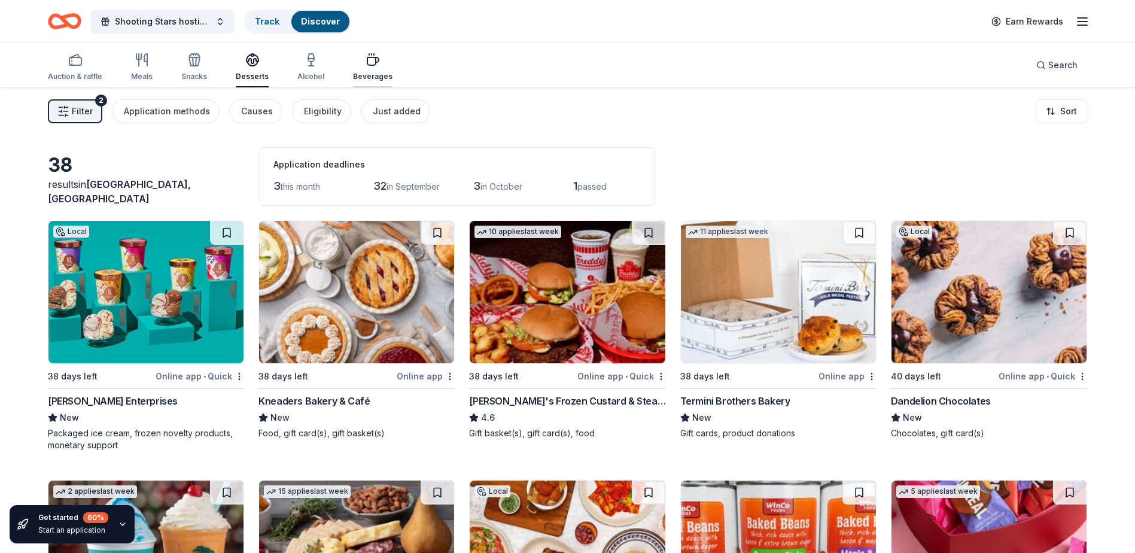
click at [360, 72] on div "Beverages" at bounding box center [372, 77] width 39 height 10
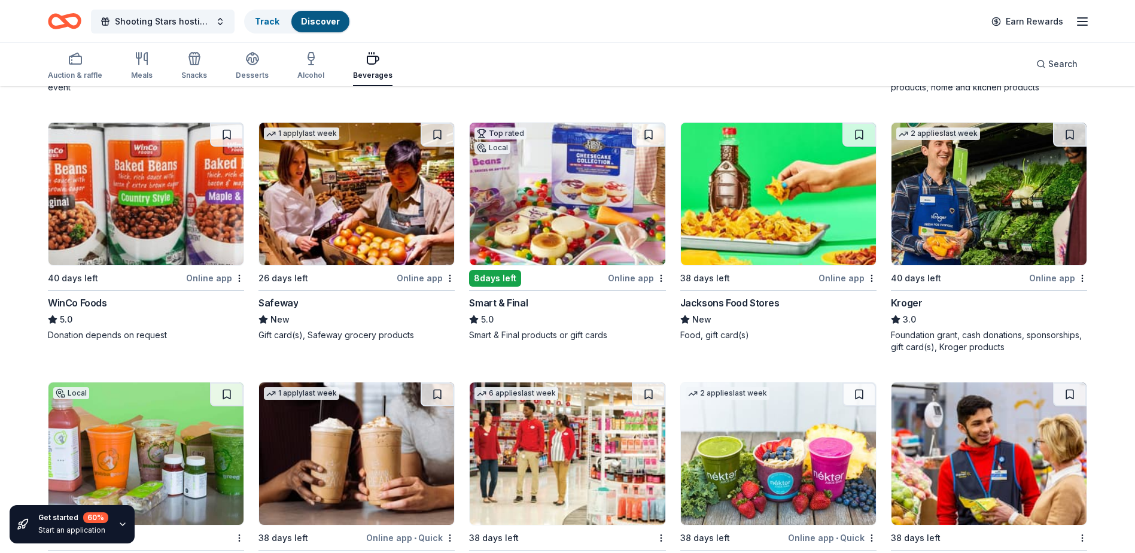
scroll to position [299, 0]
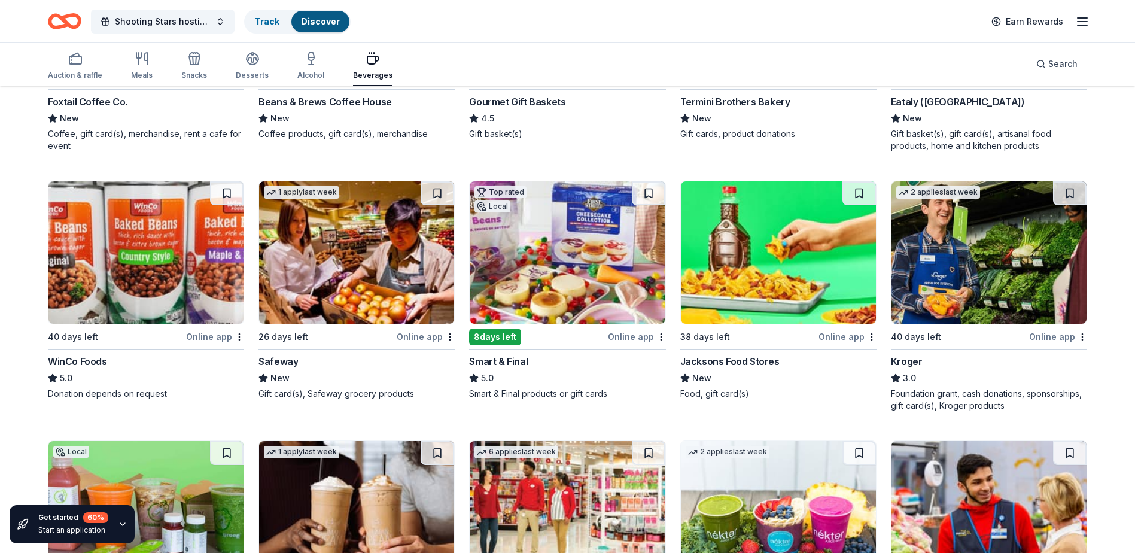
click at [577, 265] on img at bounding box center [567, 252] width 195 height 142
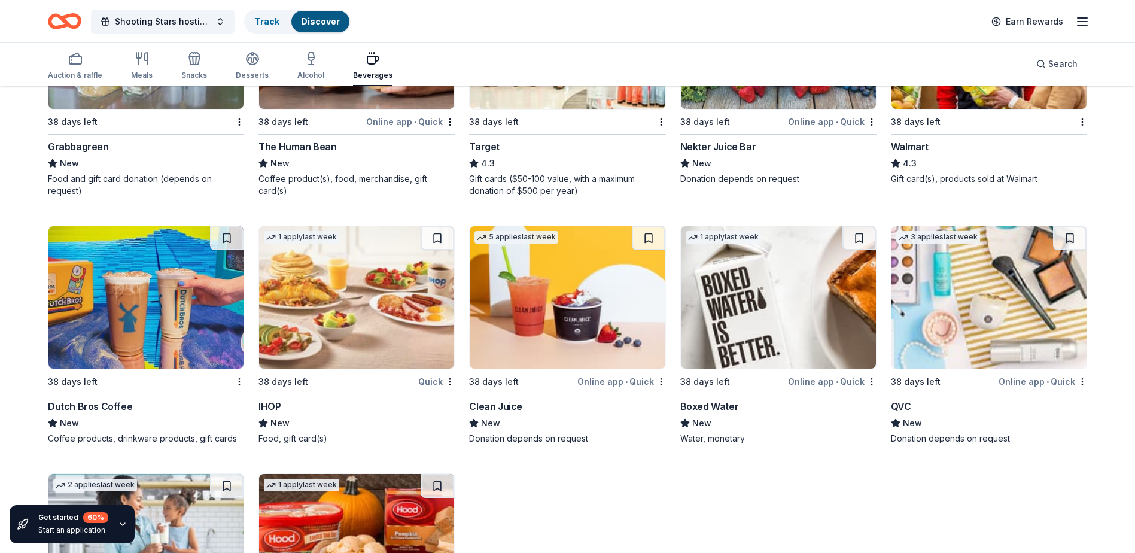
scroll to position [769, 0]
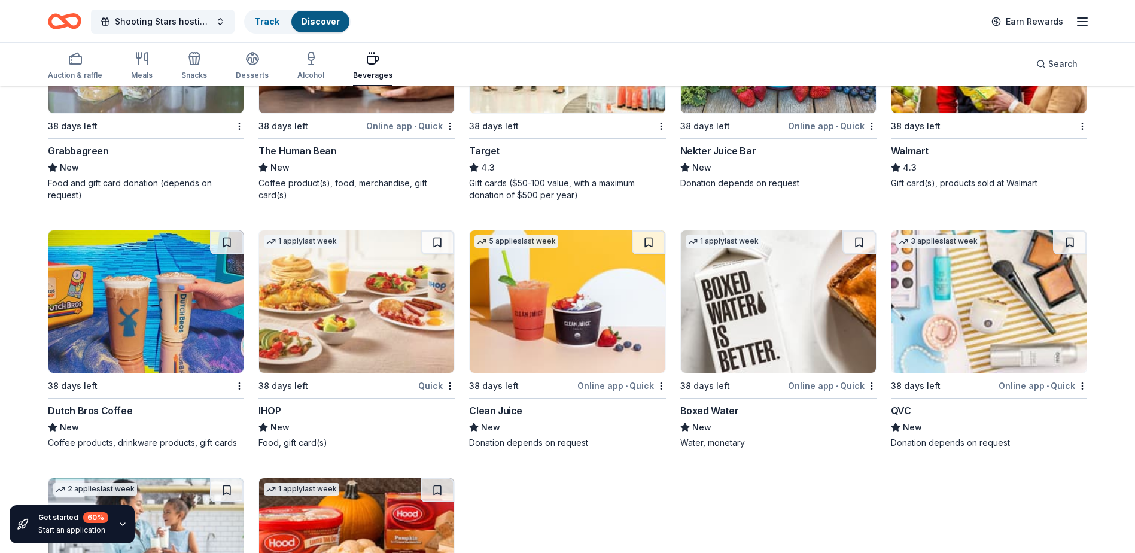
click at [767, 291] on img at bounding box center [778, 301] width 195 height 142
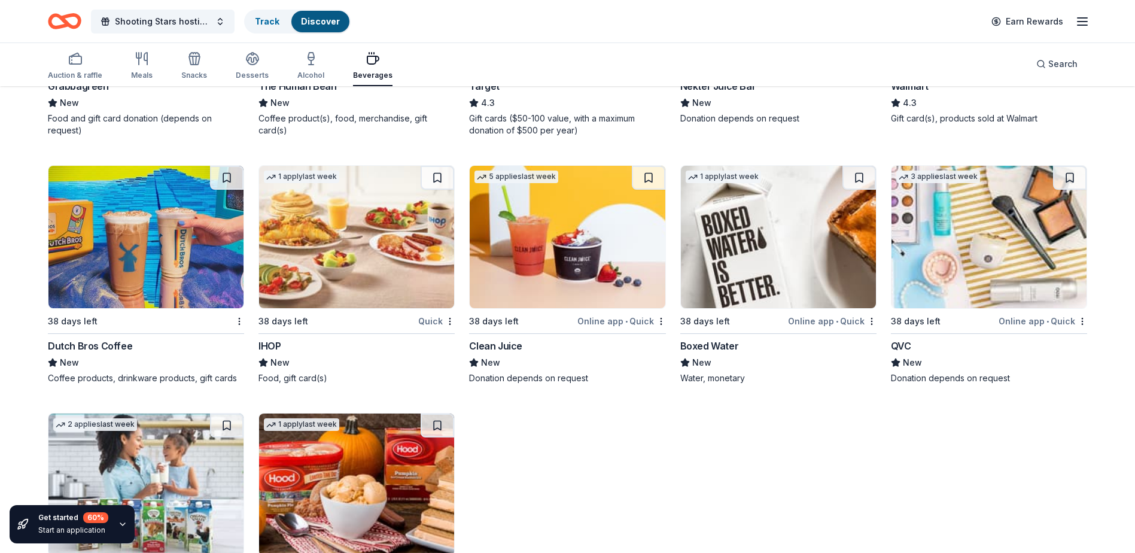
scroll to position [829, 0]
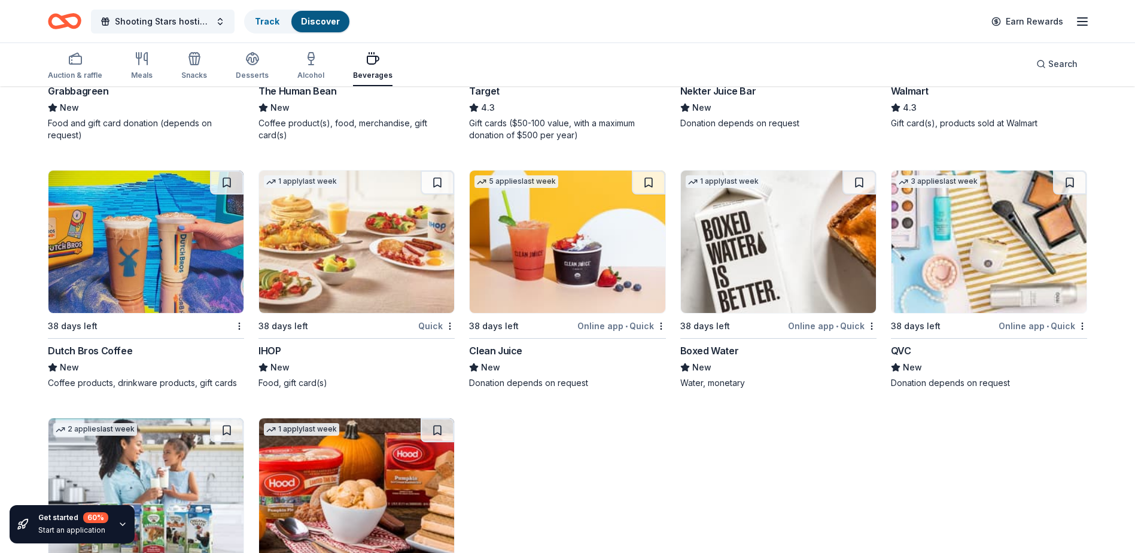
click at [166, 257] on img at bounding box center [145, 242] width 195 height 142
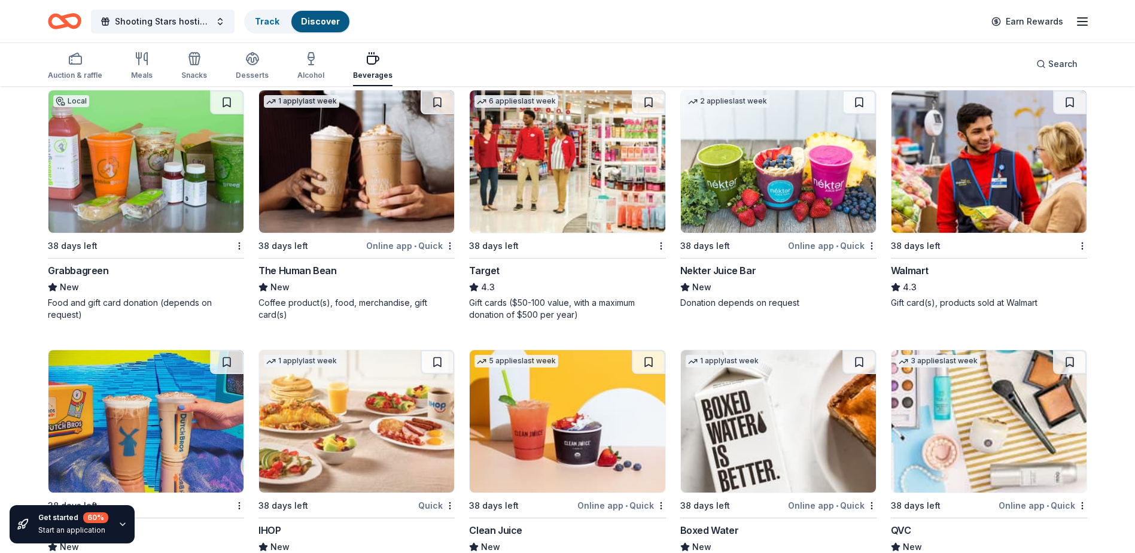
scroll to position [590, 0]
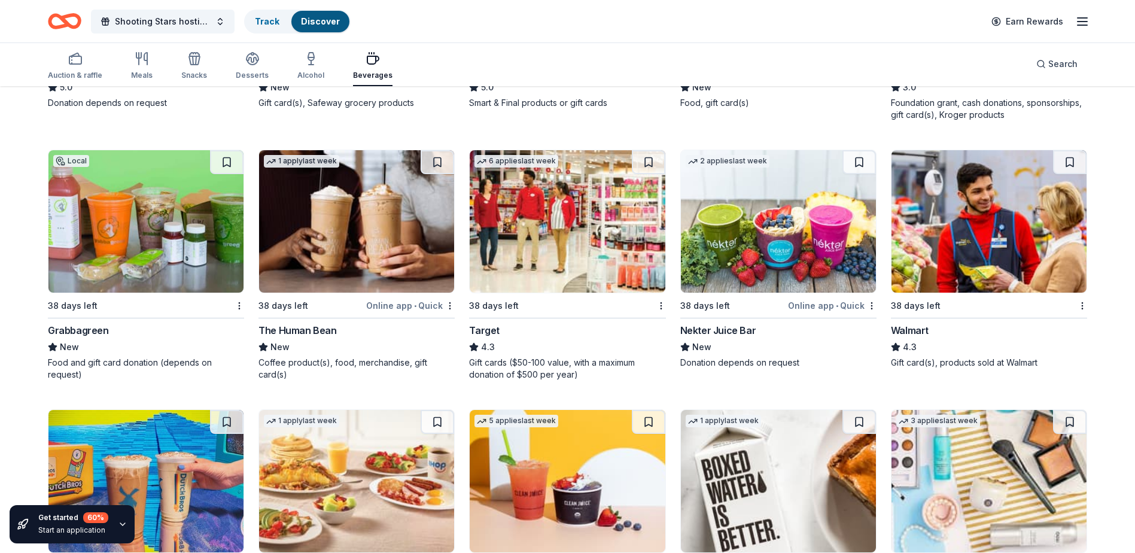
click at [977, 229] on img at bounding box center [988, 221] width 195 height 142
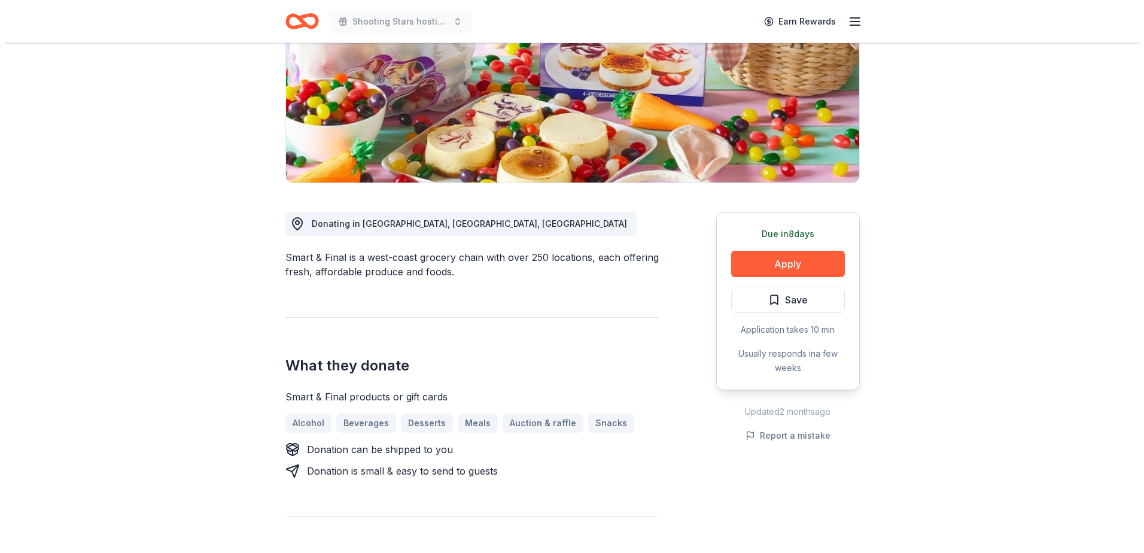
scroll to position [179, 0]
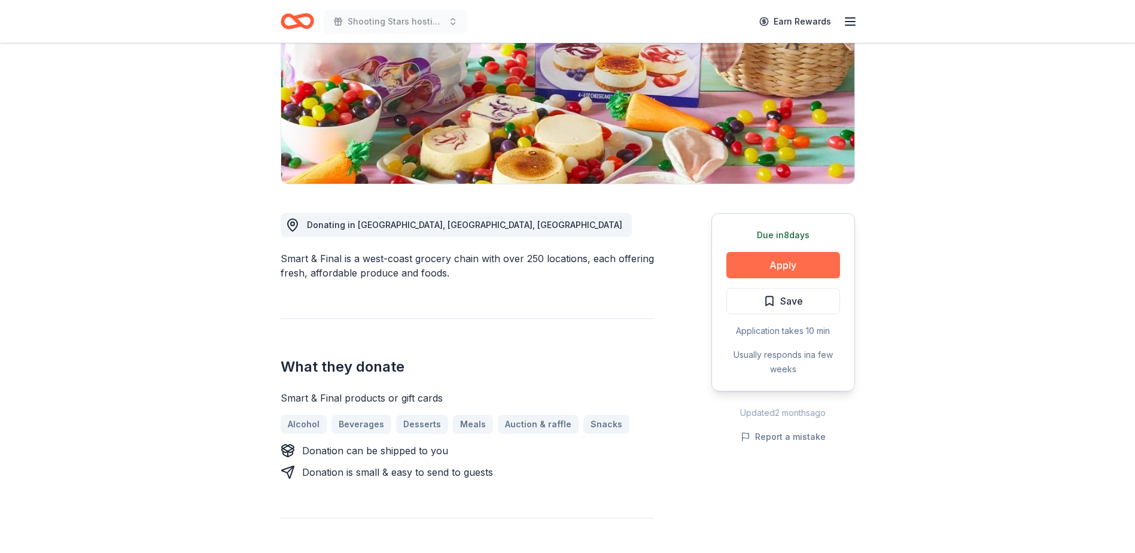
click at [767, 260] on button "Apply" at bounding box center [783, 265] width 114 height 26
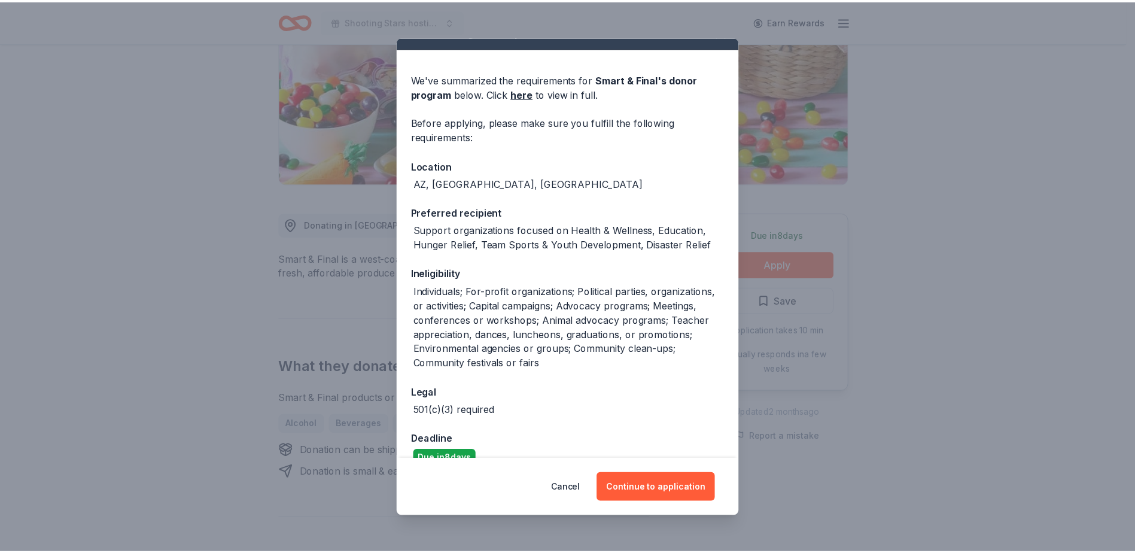
scroll to position [44, 0]
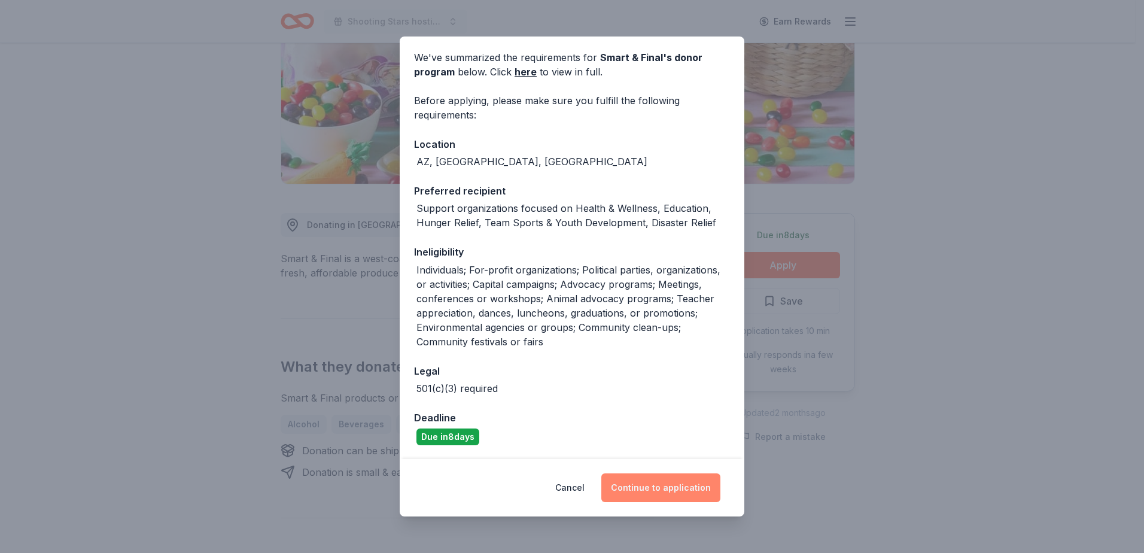
click at [664, 486] on button "Continue to application" at bounding box center [660, 487] width 119 height 29
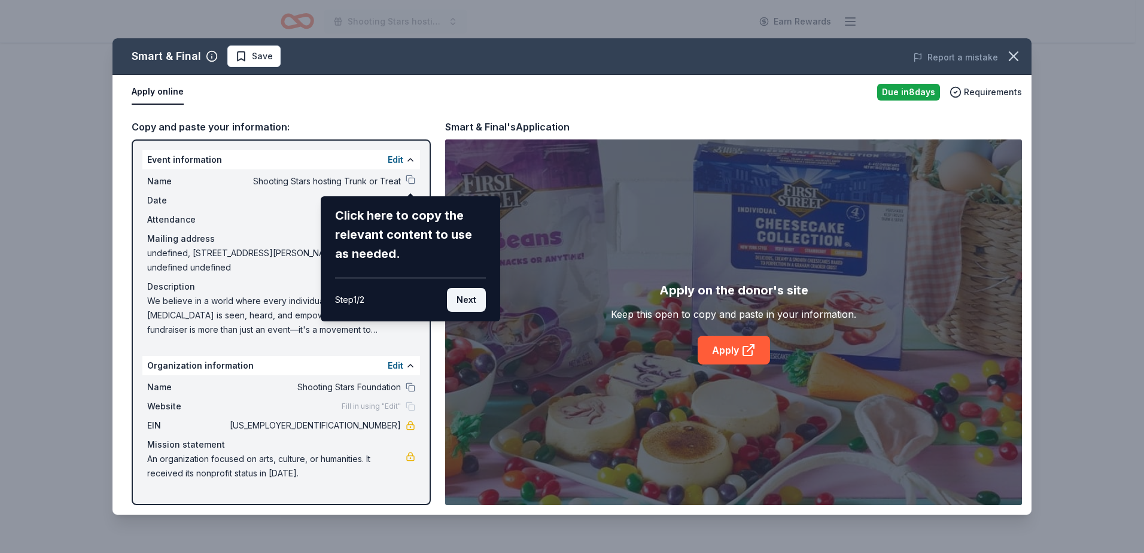
click at [463, 296] on button "Next" at bounding box center [466, 300] width 39 height 24
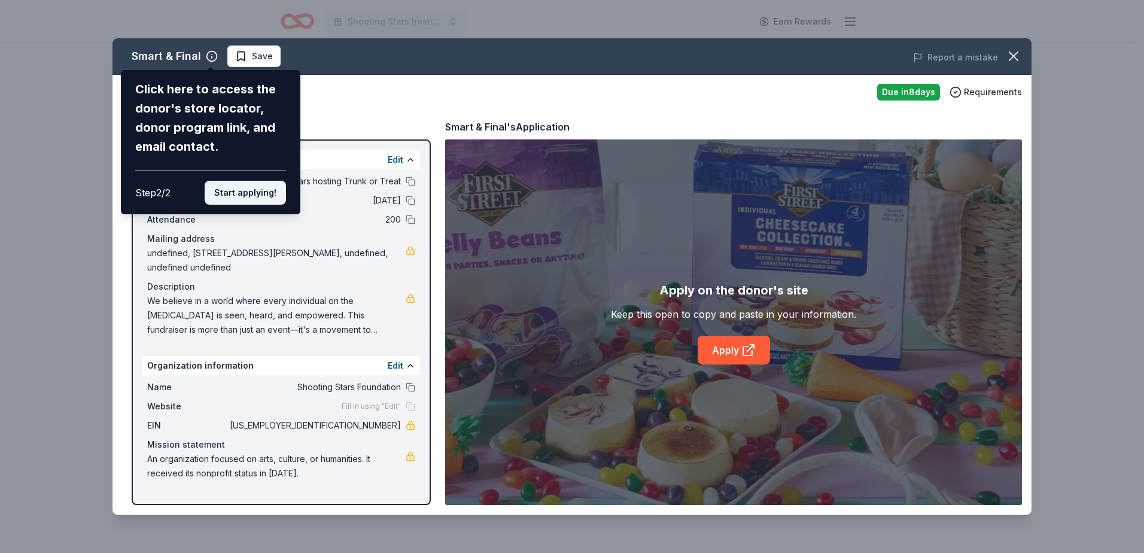
click at [223, 194] on button "Start applying!" at bounding box center [245, 193] width 81 height 24
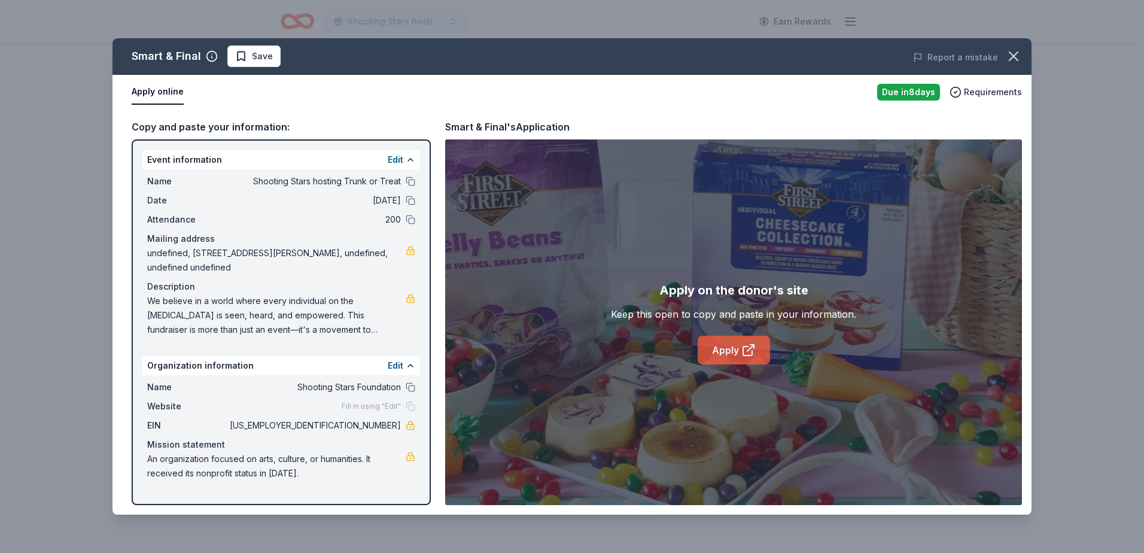
click at [734, 357] on link "Apply" at bounding box center [734, 350] width 72 height 29
drag, startPoint x: 192, startPoint y: 304, endPoint x: 273, endPoint y: 312, distance: 81.2
click at [273, 312] on span "We believe in a world where every individual on the [MEDICAL_DATA] is seen, hea…" at bounding box center [276, 315] width 258 height 43
click at [1014, 57] on icon "button" at bounding box center [1013, 56] width 8 height 8
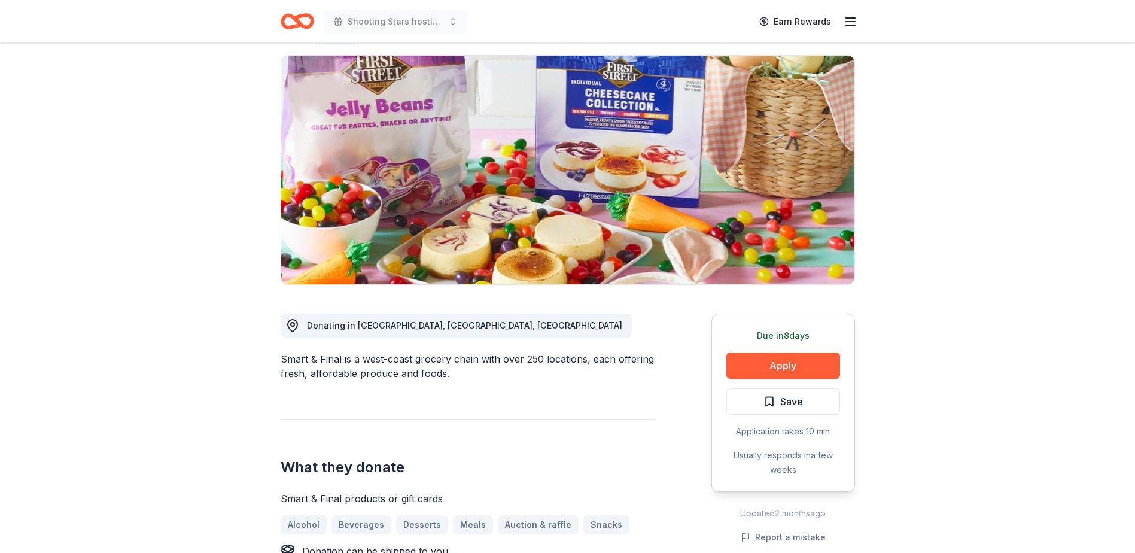
scroll to position [120, 0]
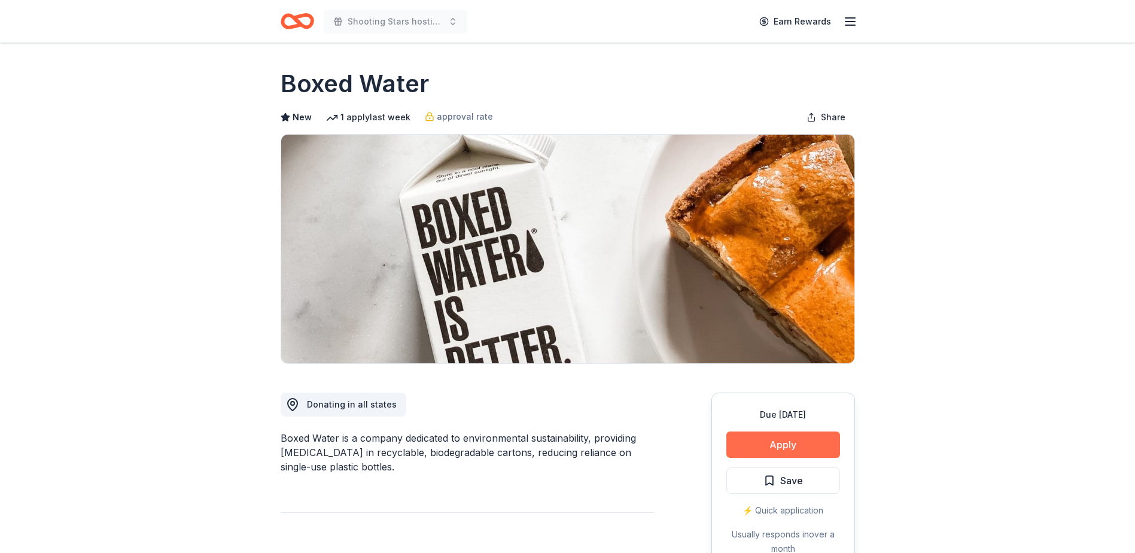
click at [815, 445] on button "Apply" at bounding box center [783, 444] width 114 height 26
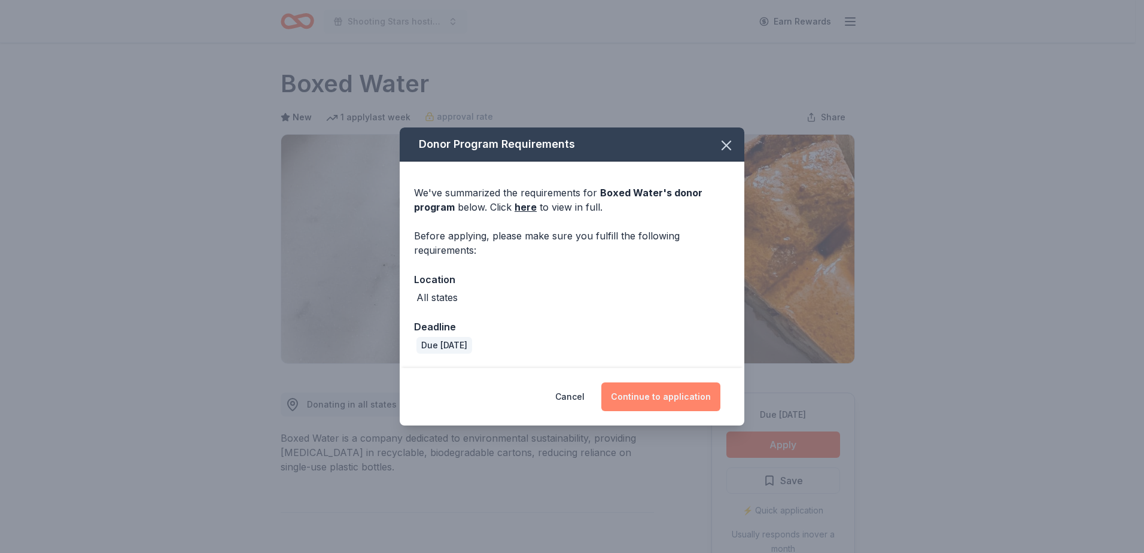
click at [647, 385] on button "Continue to application" at bounding box center [660, 396] width 119 height 29
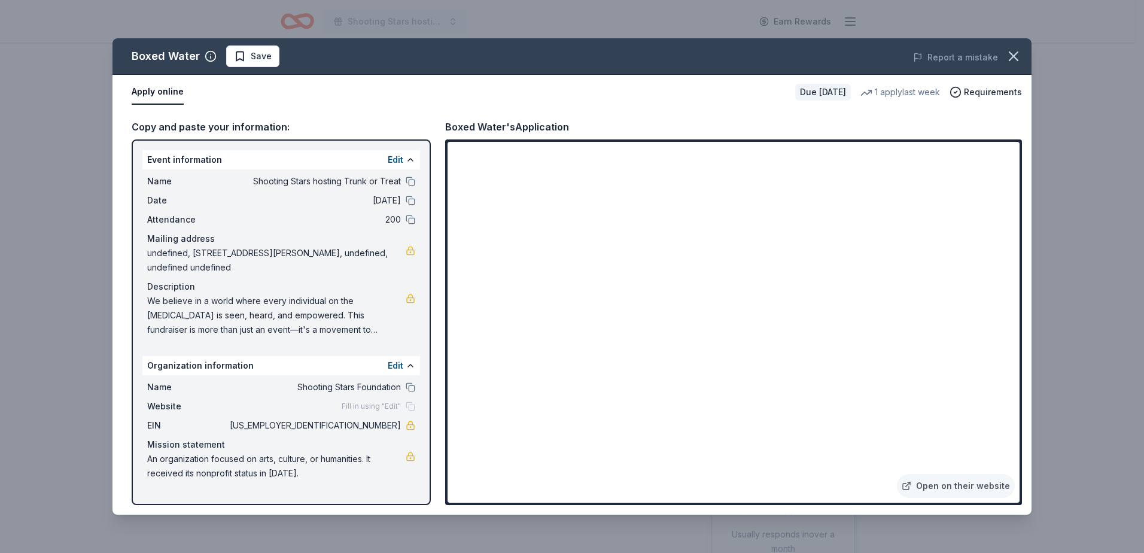
click at [0, 15] on html "Shooting Stars hosting Trunk or Treat Earn Rewards Due in 38 days Share Boxed W…" at bounding box center [572, 276] width 1144 height 553
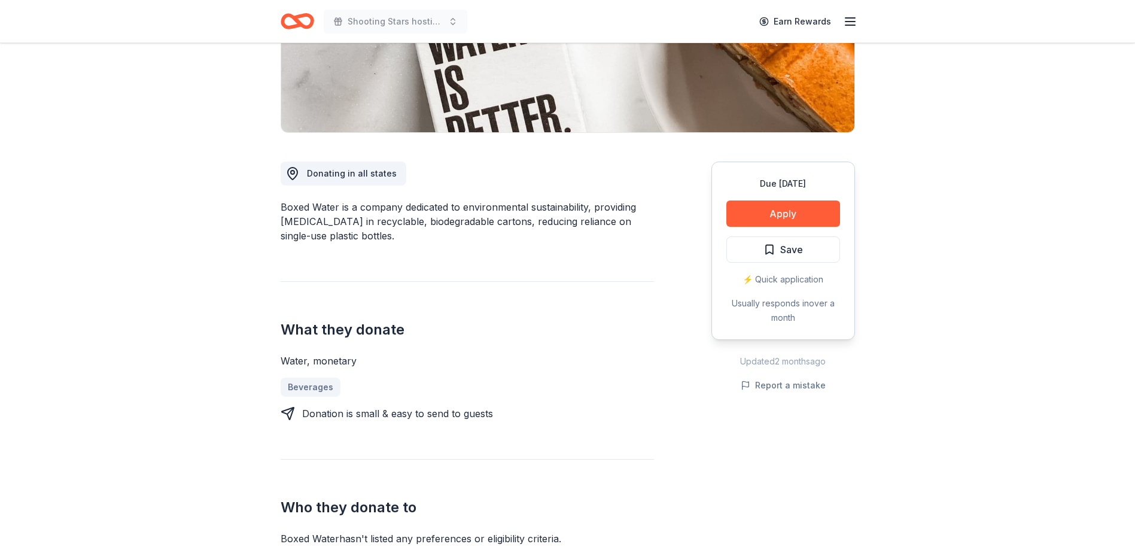
scroll to position [239, 0]
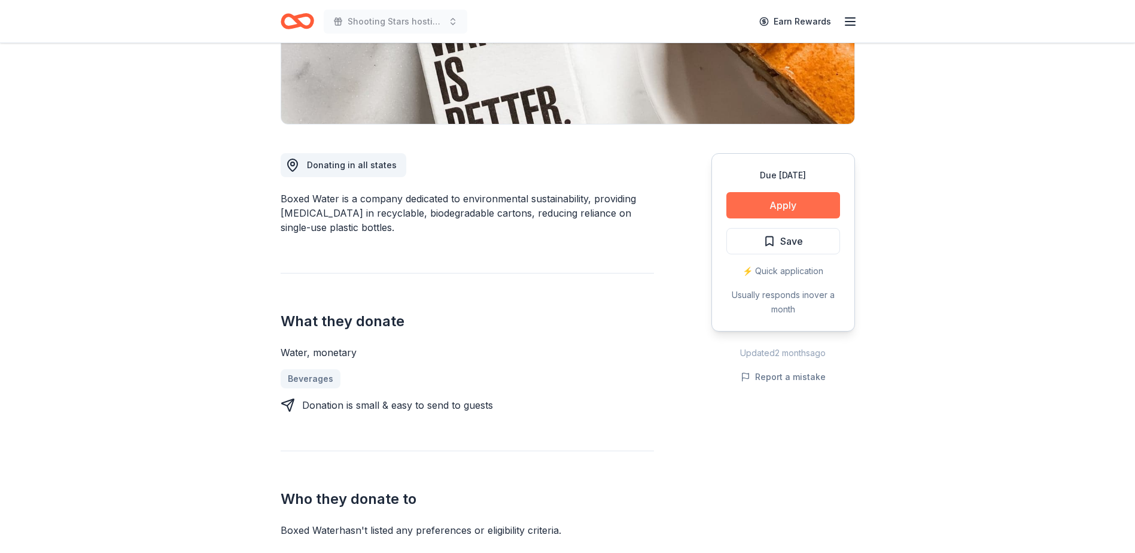
click at [771, 200] on button "Apply" at bounding box center [783, 205] width 114 height 26
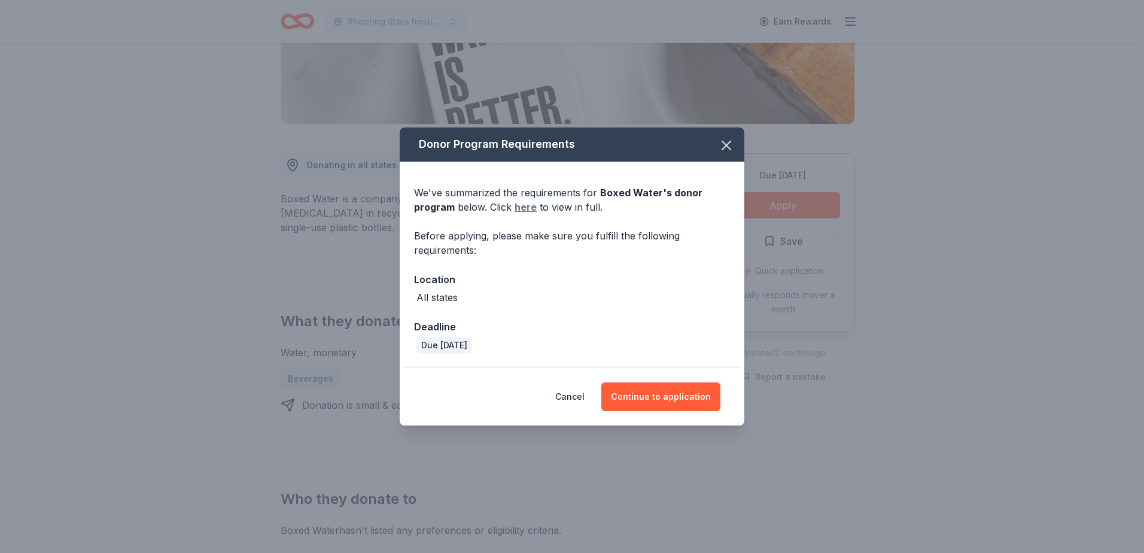
click at [524, 206] on link "here" at bounding box center [526, 207] width 22 height 14
click at [732, 141] on icon "button" at bounding box center [726, 145] width 17 height 17
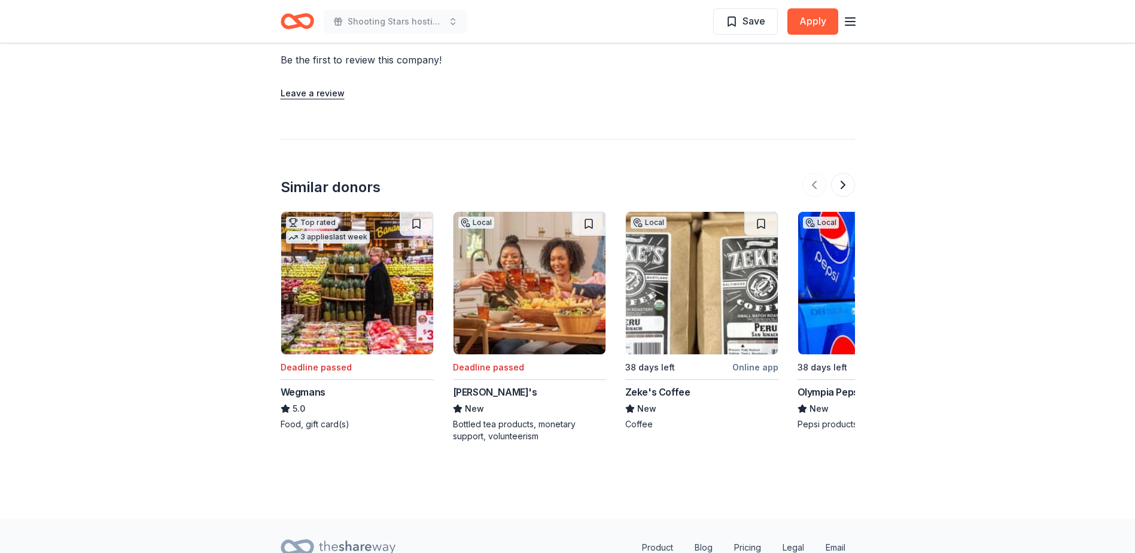
scroll to position [1137, 0]
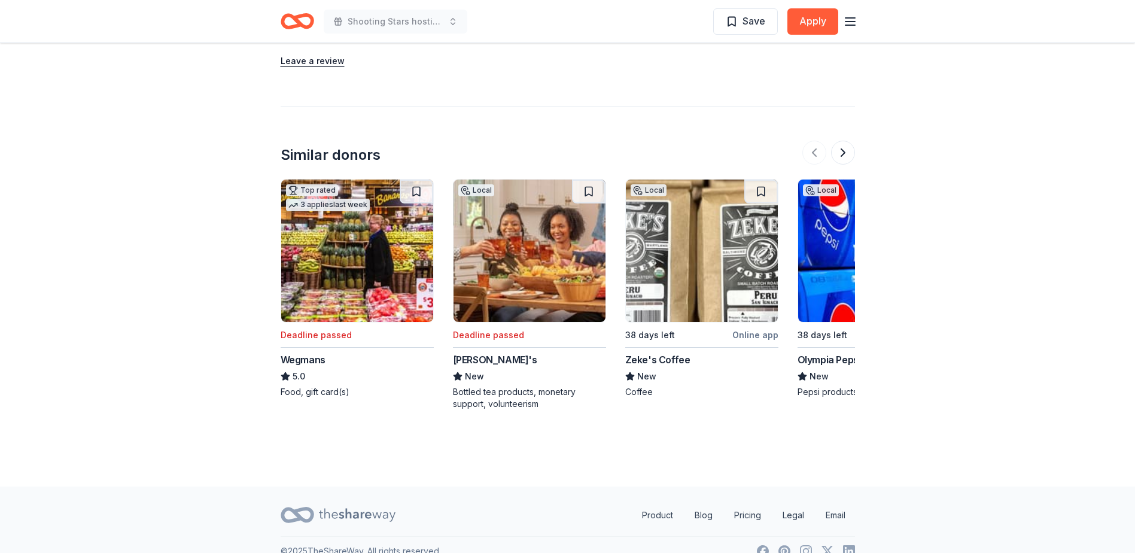
click at [832, 366] on div "Olympia Pepsi" at bounding box center [829, 359] width 63 height 14
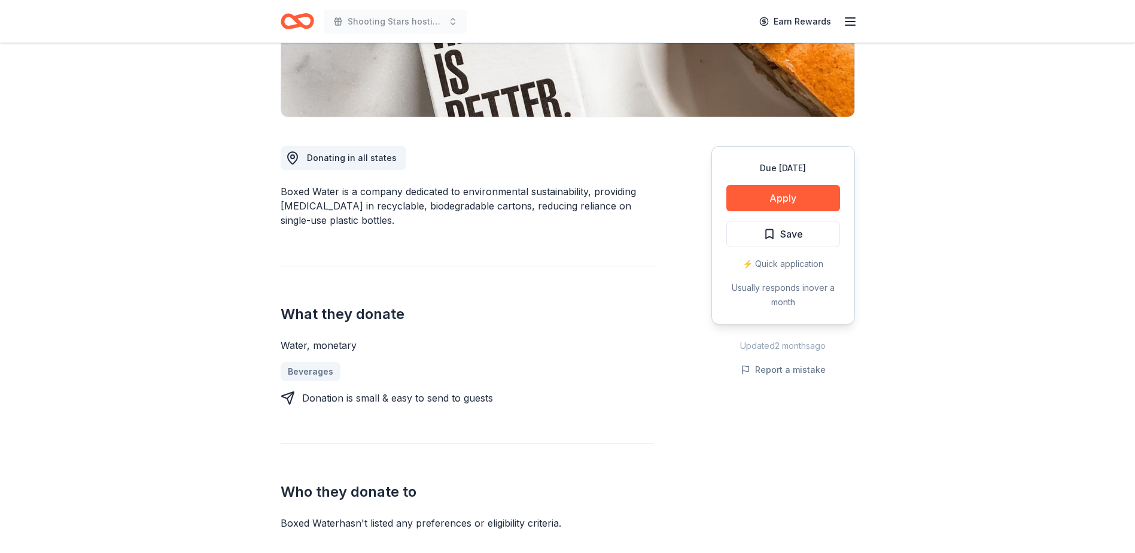
scroll to position [239, 0]
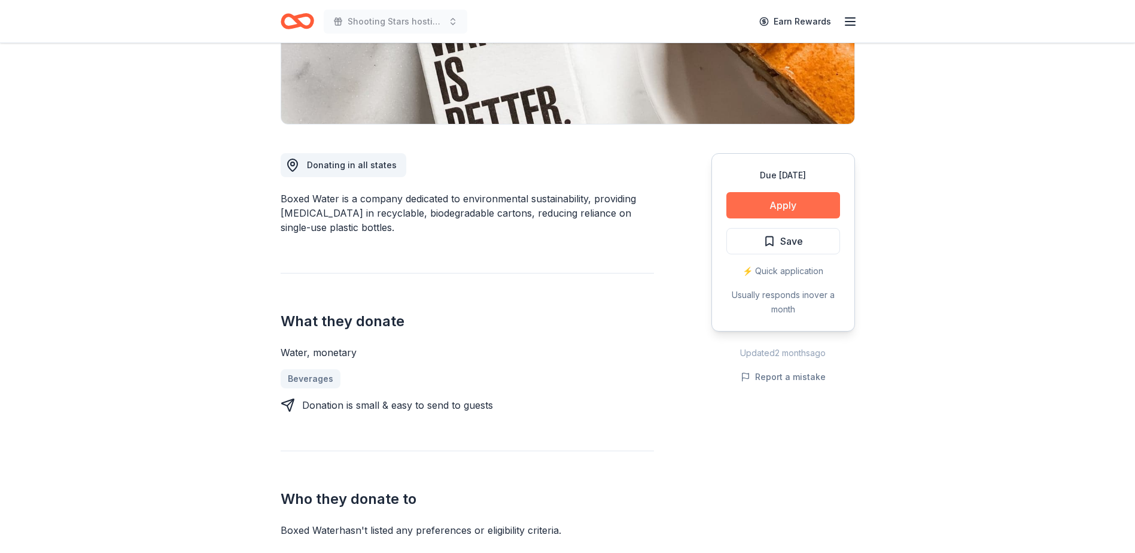
click at [775, 201] on button "Apply" at bounding box center [783, 205] width 114 height 26
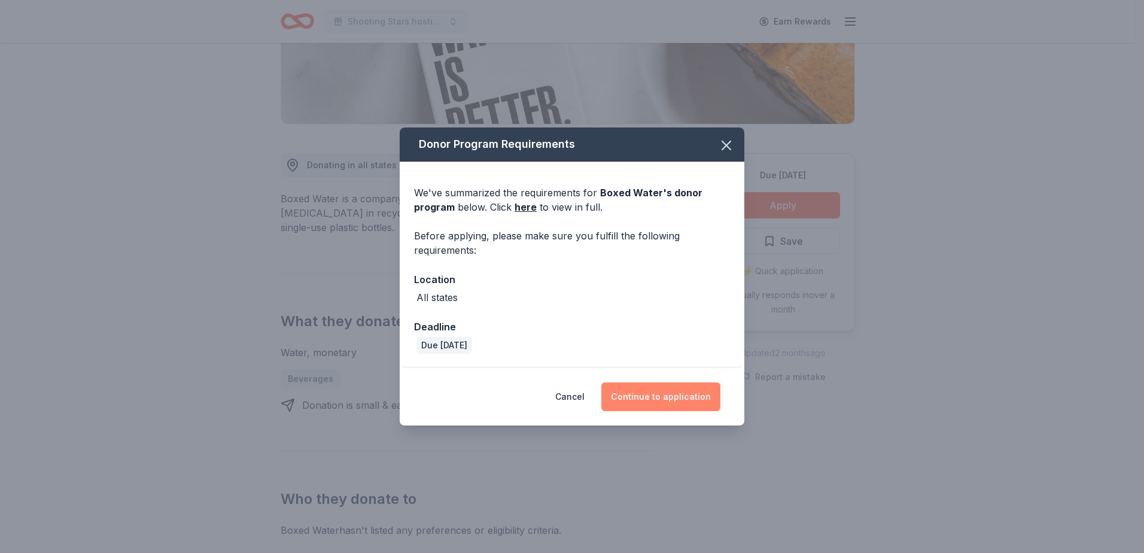
click at [669, 400] on button "Continue to application" at bounding box center [660, 396] width 119 height 29
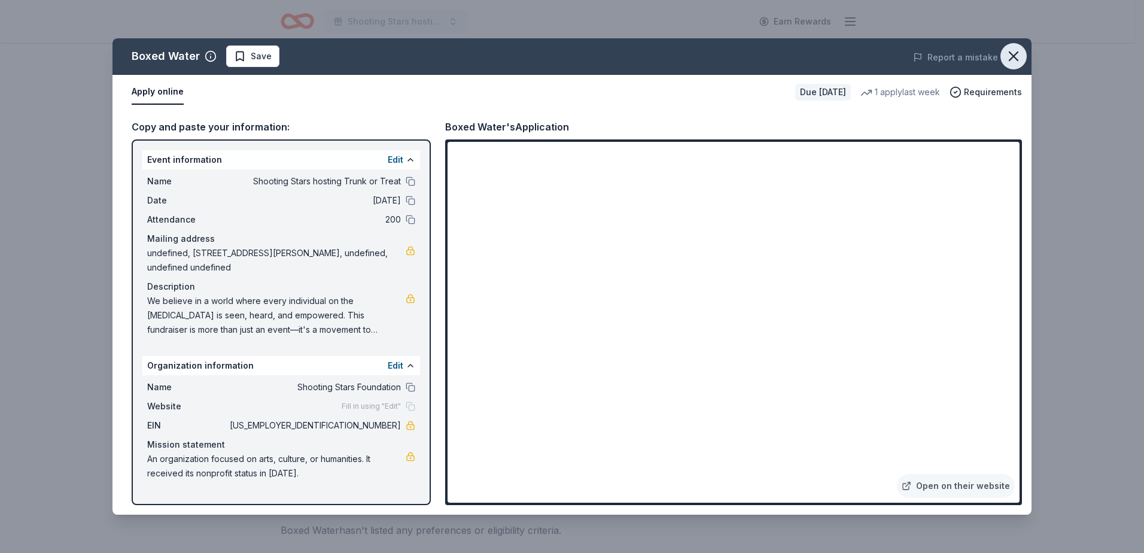
click at [1008, 52] on icon "button" at bounding box center [1013, 56] width 17 height 17
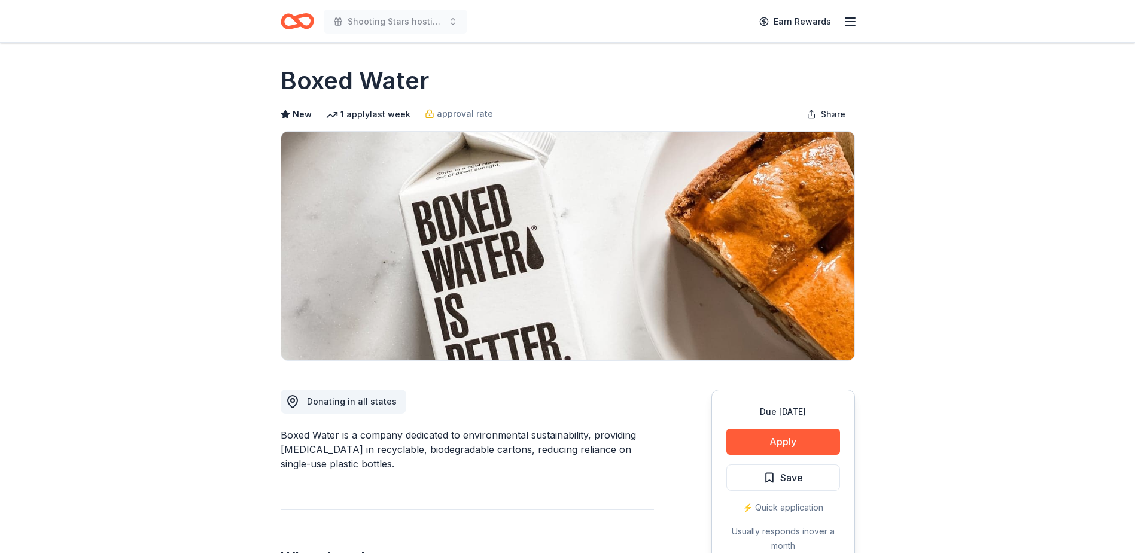
scroll to position [0, 0]
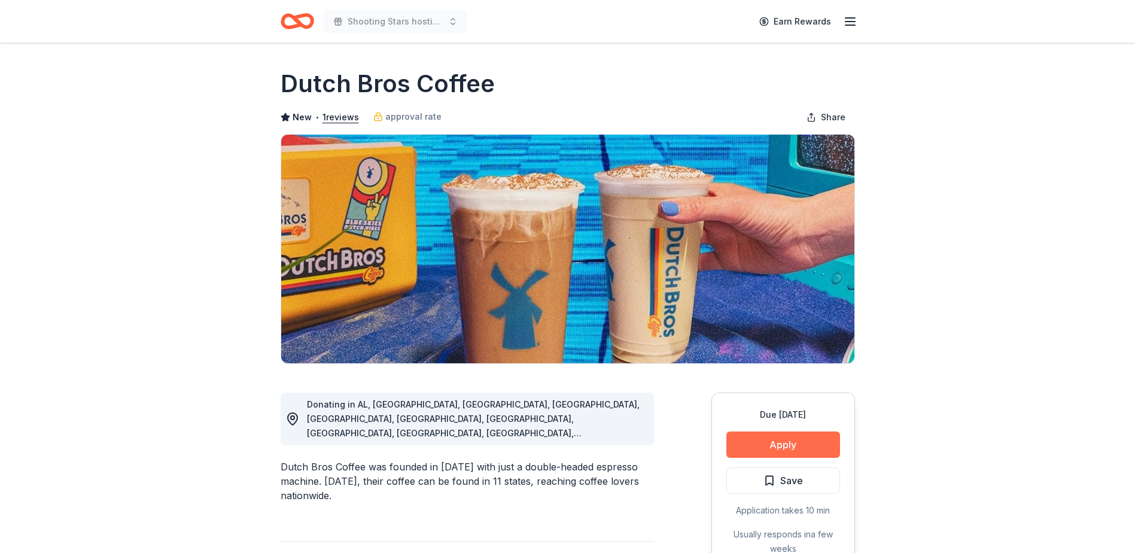
click at [799, 444] on button "Apply" at bounding box center [783, 444] width 114 height 26
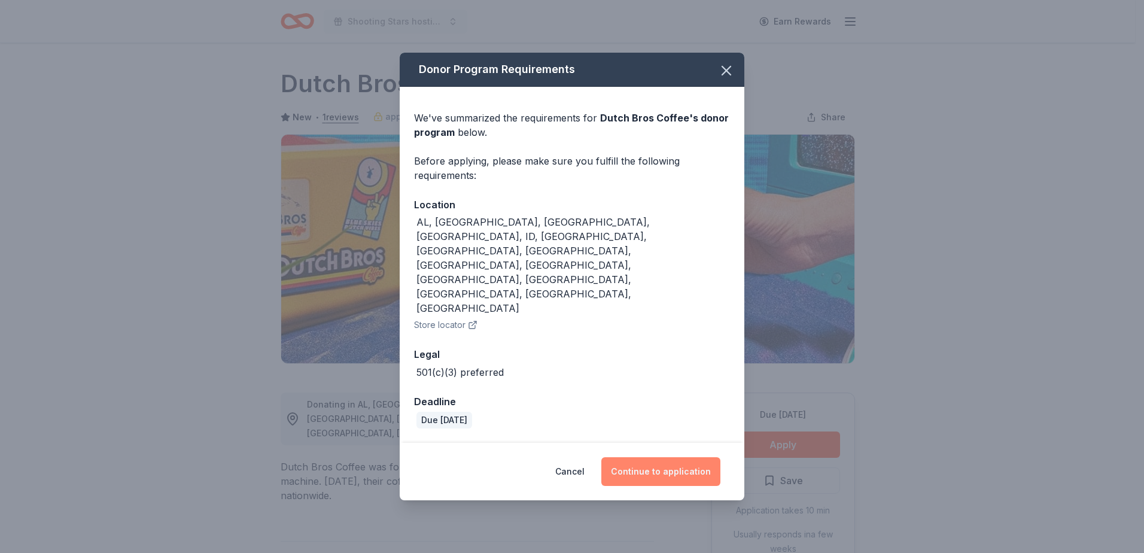
click at [673, 457] on button "Continue to application" at bounding box center [660, 471] width 119 height 29
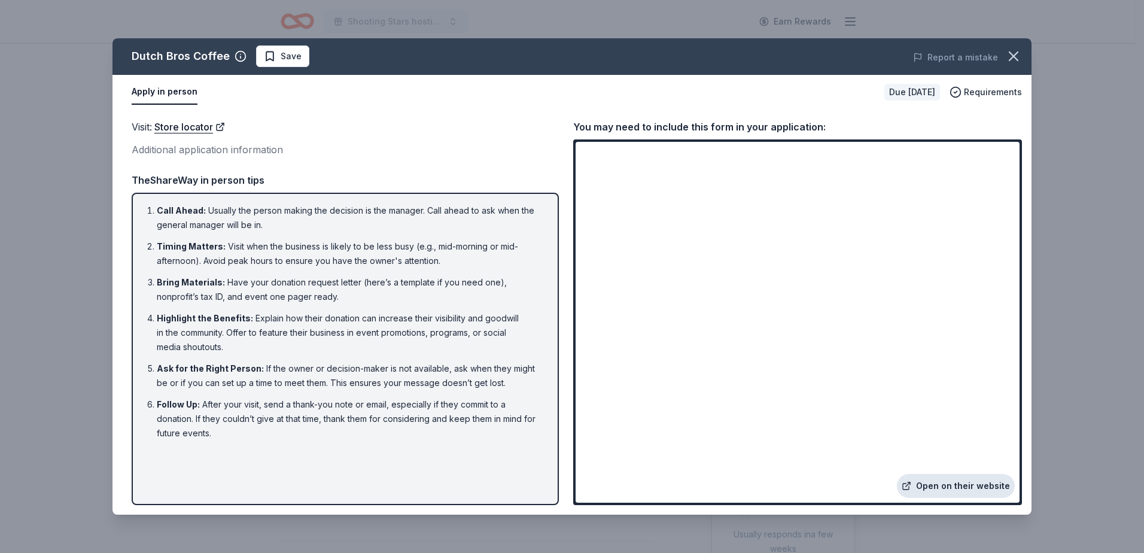
click at [929, 480] on link "Open on their website" at bounding box center [956, 486] width 118 height 24
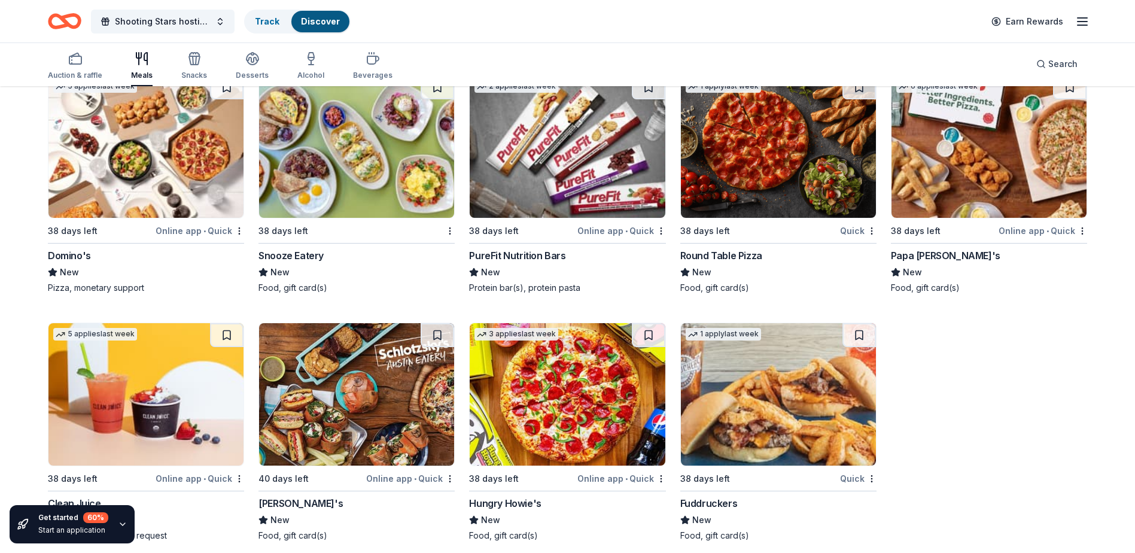
scroll to position [2966, 0]
